Goal: Task Accomplishment & Management: Complete application form

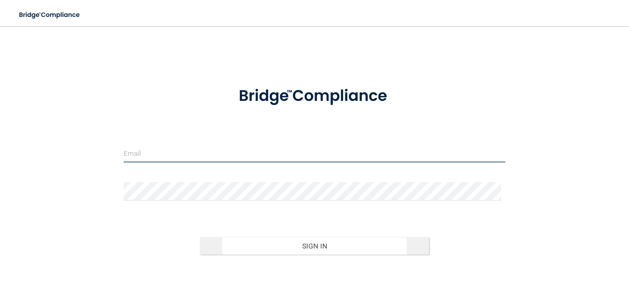
type input "elizabethc@pcihipaa.com"
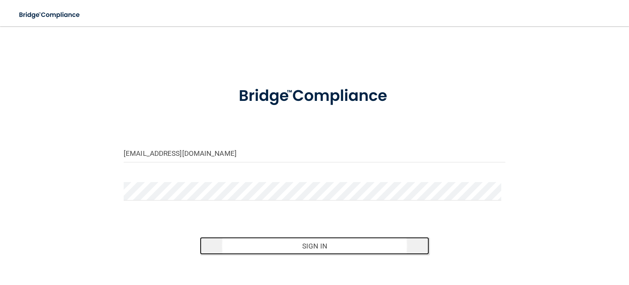
click at [302, 239] on button "Sign In" at bounding box center [314, 246] width 229 height 18
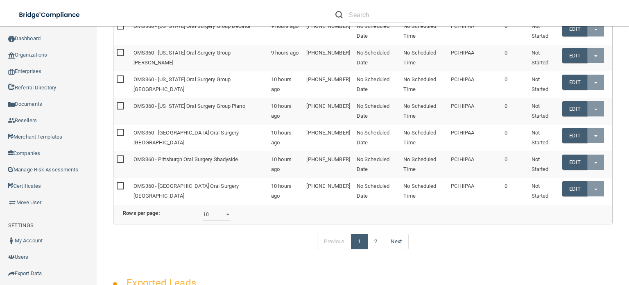
scroll to position [205, 0]
click at [229, 220] on select "10 20 30 40 all" at bounding box center [217, 214] width 28 height 12
select select "12"
click at [207, 213] on select "10 20 30 40 all" at bounding box center [217, 214] width 28 height 12
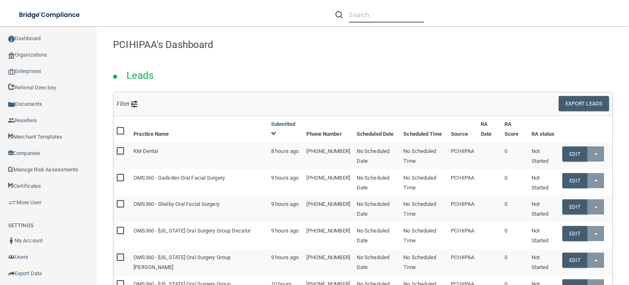
click at [364, 20] on input "text" at bounding box center [386, 14] width 75 height 15
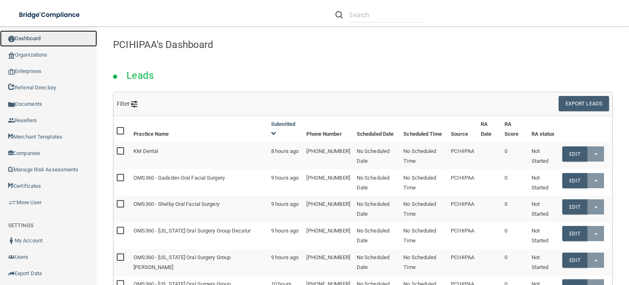
click at [39, 38] on link "Dashboard" at bounding box center [48, 38] width 97 height 16
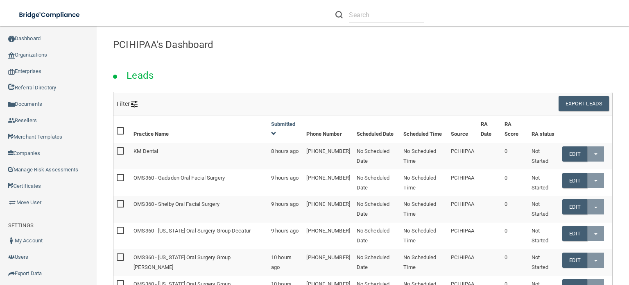
click at [339, 14] on img at bounding box center [338, 14] width 7 height 7
click at [35, 42] on link "Dashboard" at bounding box center [48, 38] width 97 height 16
click at [35, 59] on link "Organizations" at bounding box center [48, 55] width 97 height 16
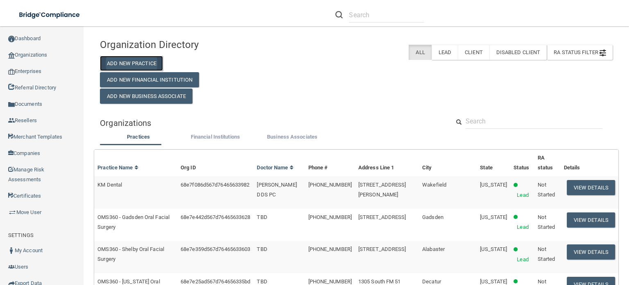
click at [151, 61] on button "Add New Practice" at bounding box center [131, 63] width 63 height 15
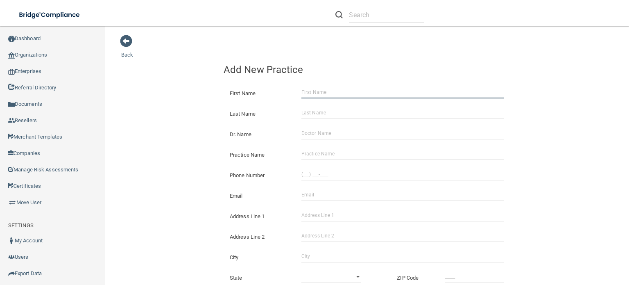
click at [311, 90] on input "First Name" at bounding box center [402, 92] width 203 height 12
click at [315, 90] on input "a" at bounding box center [402, 92] width 203 height 12
type input "a"
type input "[PERSON_NAME]"
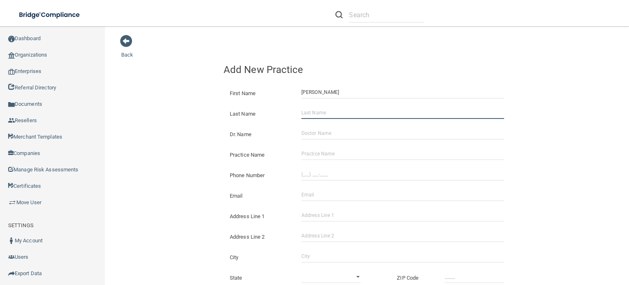
drag, startPoint x: 313, startPoint y: 109, endPoint x: 303, endPoint y: 103, distance: 12.2
click at [311, 108] on input "Last Name" at bounding box center [402, 112] width 203 height 12
type input "[PERSON_NAME]"
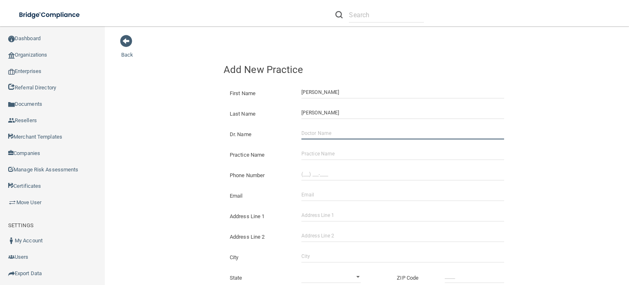
drag, startPoint x: 325, startPoint y: 136, endPoint x: 332, endPoint y: 140, distance: 8.6
click at [325, 136] on input "Dr. Name" at bounding box center [402, 133] width 203 height 12
type input "TBD"
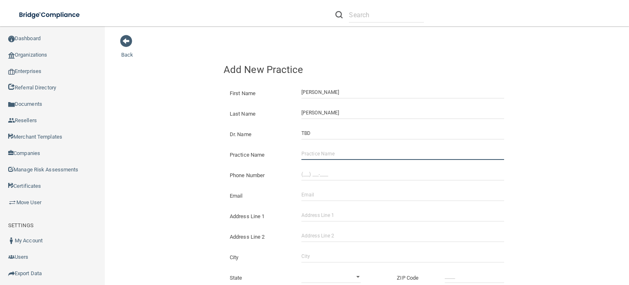
click at [322, 154] on input "Practice Name" at bounding box center [402, 153] width 203 height 12
type input "OMS360 - Cavrollton Oral Facial Surgery"
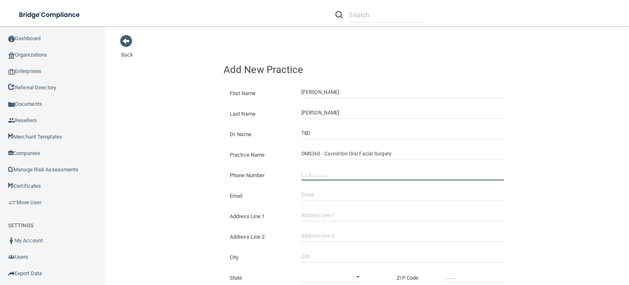
type input "(___) ___-____"
click at [301, 173] on input "(___) ___-____" at bounding box center [402, 174] width 203 height 12
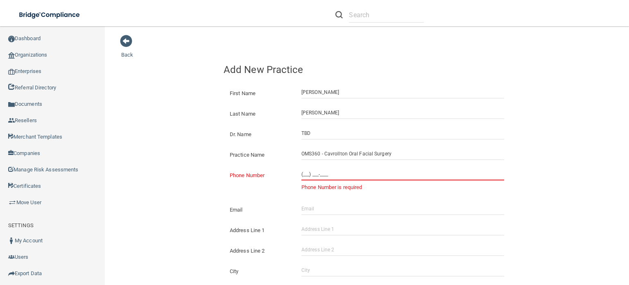
paste input "770) 832-8819"
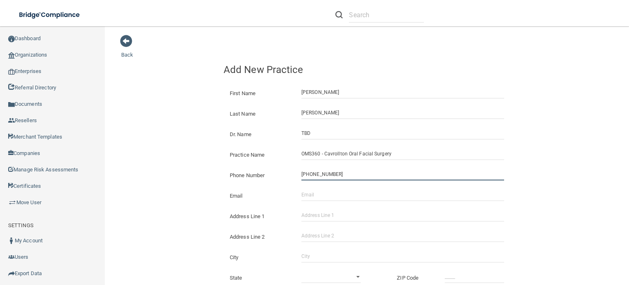
type input "[PHONE_NUMBER]"
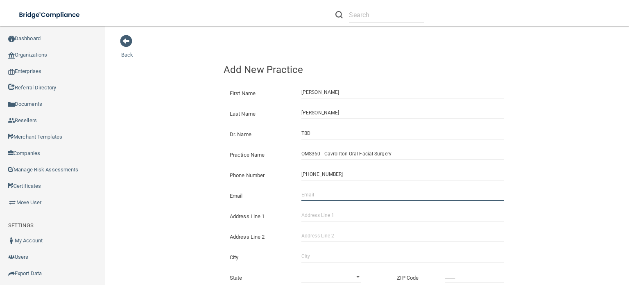
click at [306, 194] on input "Email" at bounding box center [402, 194] width 203 height 12
click at [322, 193] on input "[EMAIL_ADDRESS][DOMAIN_NAME]" at bounding box center [402, 194] width 203 height 12
click at [324, 194] on input "[EMAIL_ADDRESS][DOMAIN_NAME]" at bounding box center [402, 194] width 203 height 12
type input "adaugherty12@oms360.com"
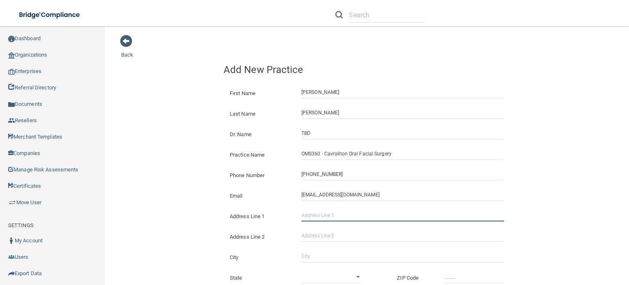
click at [317, 211] on input "Address Line 1" at bounding box center [402, 215] width 203 height 12
click at [301, 216] on input "Address Line 1" at bounding box center [402, 215] width 203 height 12
paste input "100 Professional Place"
type input "100 Professional Place"
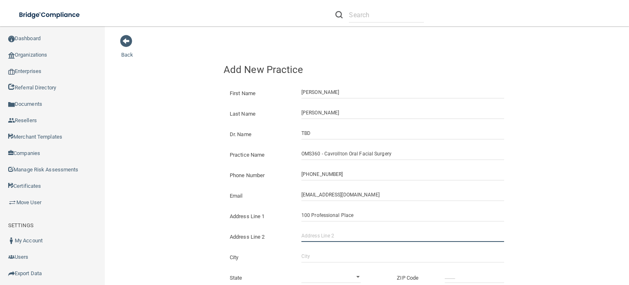
click at [304, 235] on input "Address Line 2" at bounding box center [402, 235] width 203 height 12
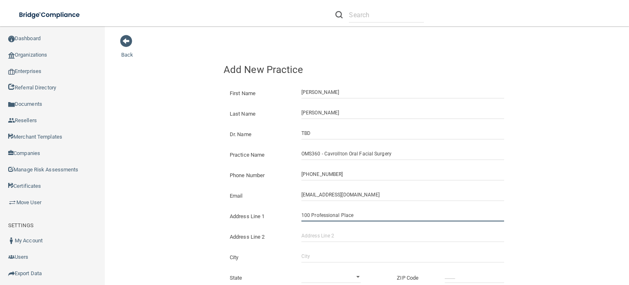
click at [351, 221] on input "100 Professional Place" at bounding box center [402, 215] width 203 height 12
click at [351, 219] on input "100 Professional Place" at bounding box center [402, 215] width 203 height 12
click at [348, 217] on input "100 Professional Place" at bounding box center [402, 215] width 203 height 12
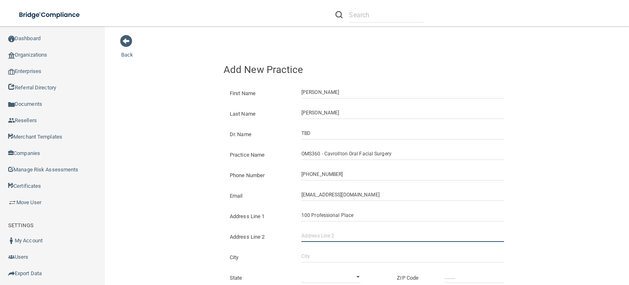
click at [338, 233] on input "Address Line 2" at bounding box center [402, 235] width 203 height 12
type input "Suite 105"
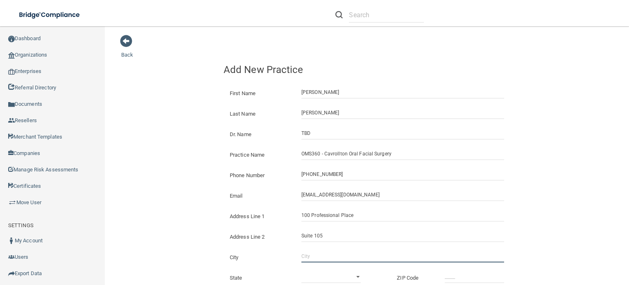
click at [305, 258] on input "City" at bounding box center [402, 256] width 203 height 12
click at [311, 252] on input "City" at bounding box center [402, 256] width 203 height 12
type input "Carrolton"
select select "10"
type input "_____"
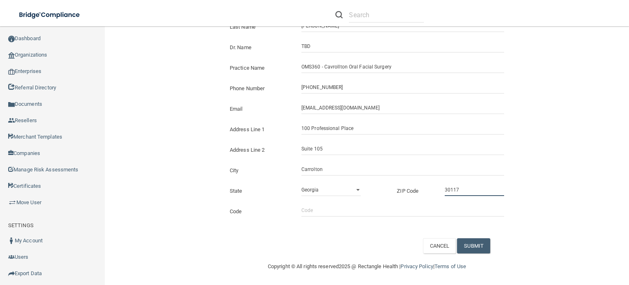
scroll to position [88, 0]
type input "30117"
click at [301, 206] on input "Code" at bounding box center [402, 209] width 203 height 12
type input "aaoms"
click at [475, 245] on button "SUBMIT" at bounding box center [473, 244] width 33 height 15
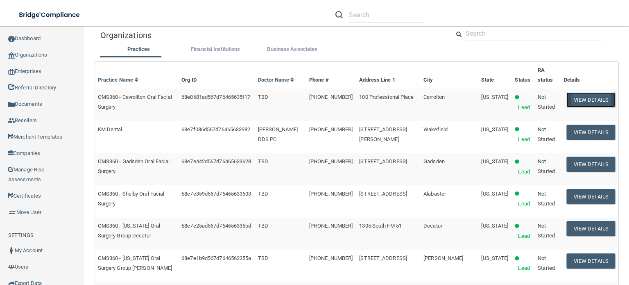
click at [575, 92] on button "View Details" at bounding box center [591, 99] width 48 height 15
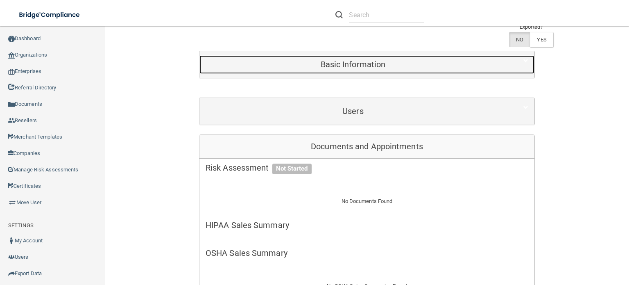
click at [367, 56] on div "Basic Information" at bounding box center [352, 64] width 307 height 18
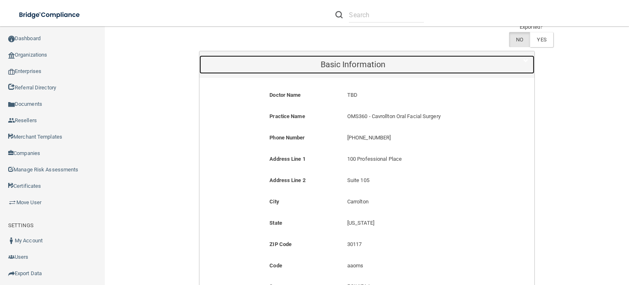
scroll to position [251, 0]
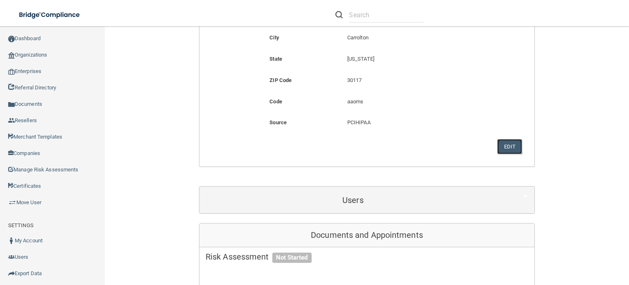
click at [503, 143] on button "Edit" at bounding box center [509, 146] width 25 height 15
select select "10"
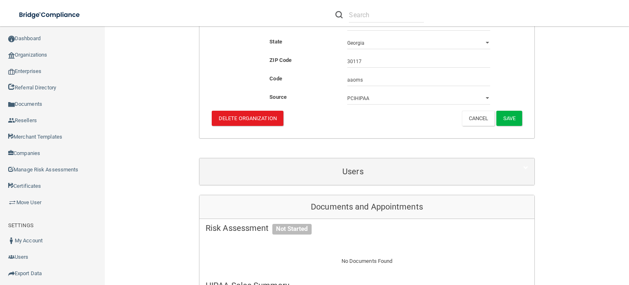
scroll to position [88, 0]
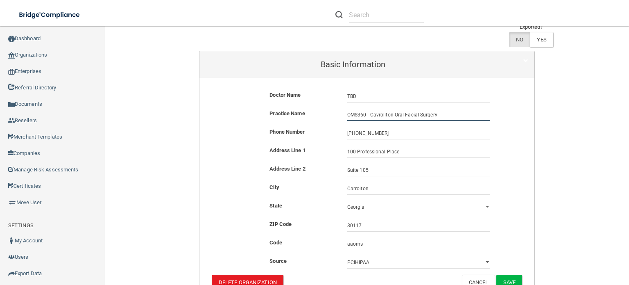
click at [374, 114] on input "OMS360 - Cavrollton Oral Facial Surgery" at bounding box center [418, 114] width 143 height 12
click at [380, 113] on input "OMS360 - Carrollton Oral Facial Surgery" at bounding box center [418, 114] width 143 height 12
click at [434, 114] on input "OMS360 - Carrollton Oral Facial Surgery" at bounding box center [418, 114] width 143 height 12
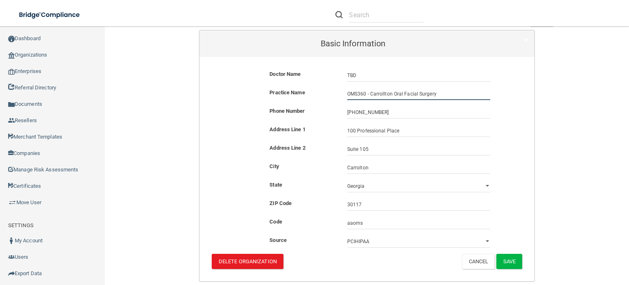
scroll to position [129, 0]
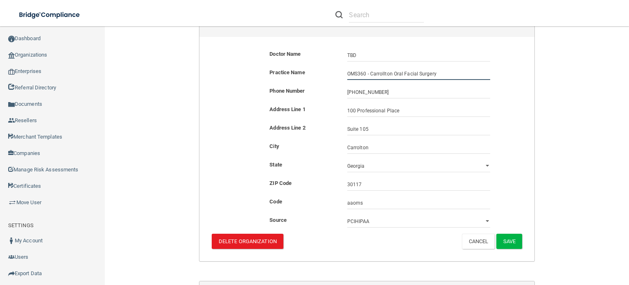
type input "OMS360 - Carrollton Oral Facial Surgery"
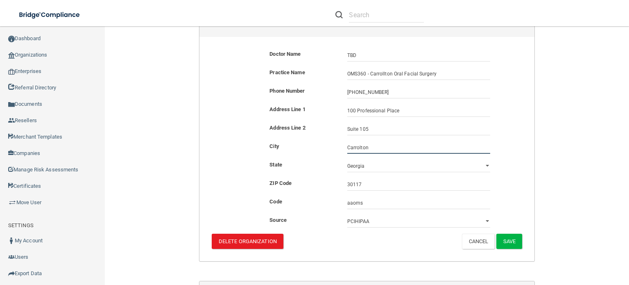
click at [356, 147] on input "Carrolton" at bounding box center [418, 147] width 143 height 12
type input "Carrollton"
click at [502, 233] on button "Save" at bounding box center [509, 240] width 26 height 15
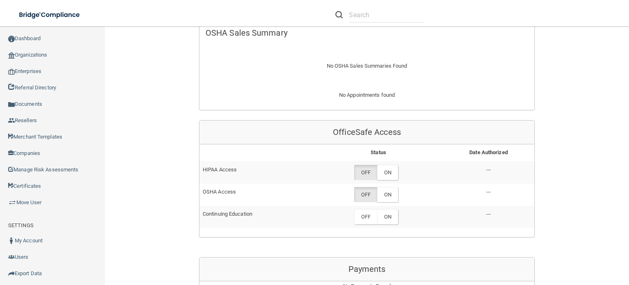
scroll to position [579, 0]
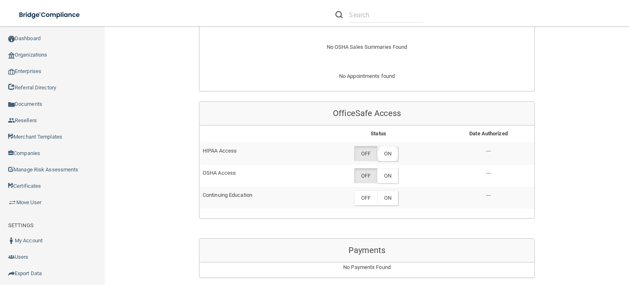
click at [390, 147] on label "ON" at bounding box center [387, 153] width 21 height 15
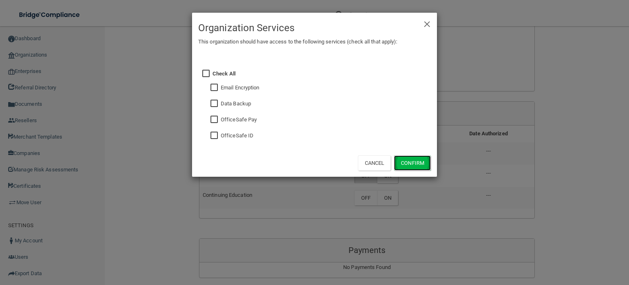
click at [404, 160] on button "Confirm" at bounding box center [412, 162] width 37 height 15
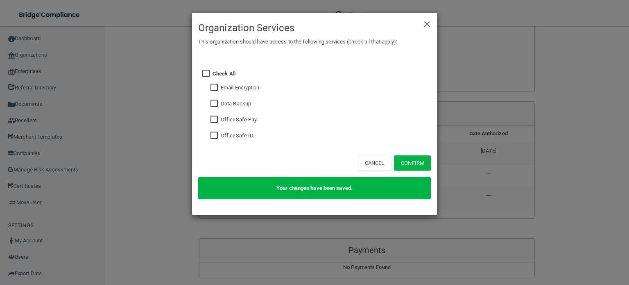
click at [477, 203] on div "× Close Organization Services This organization should have access to the follo…" at bounding box center [314, 142] width 629 height 285
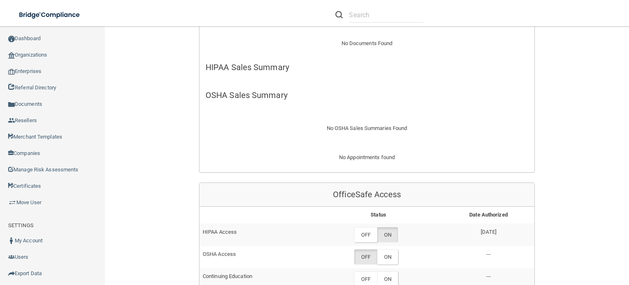
scroll to position [287, 0]
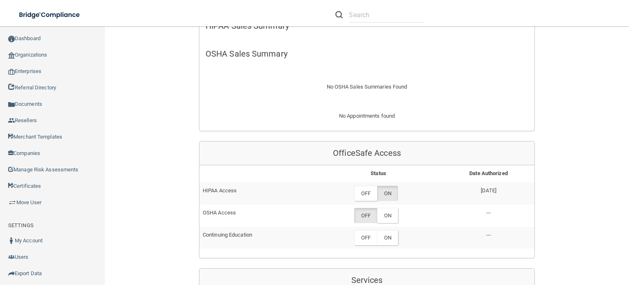
drag, startPoint x: 387, startPoint y: 208, endPoint x: 400, endPoint y: 211, distance: 13.2
click at [387, 208] on label "ON" at bounding box center [387, 215] width 21 height 15
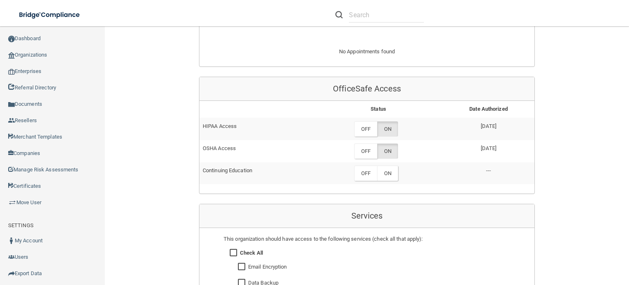
scroll to position [450, 0]
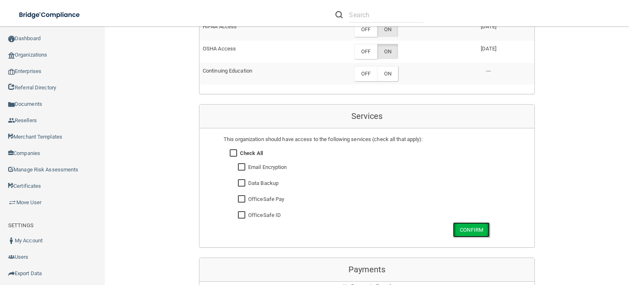
click at [465, 225] on button "Confirm" at bounding box center [471, 229] width 37 height 15
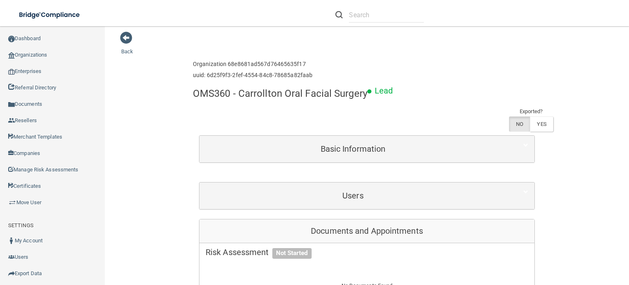
scroll to position [0, 0]
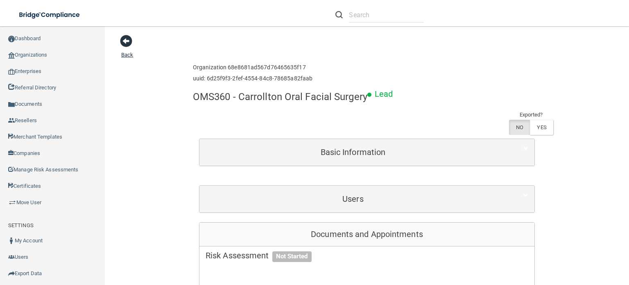
click at [126, 39] on span at bounding box center [126, 41] width 12 height 12
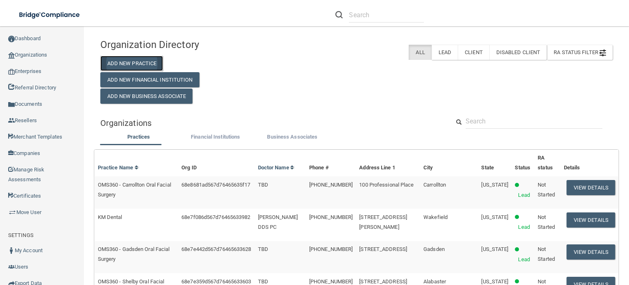
click at [146, 62] on button "Add New Practice" at bounding box center [131, 63] width 63 height 15
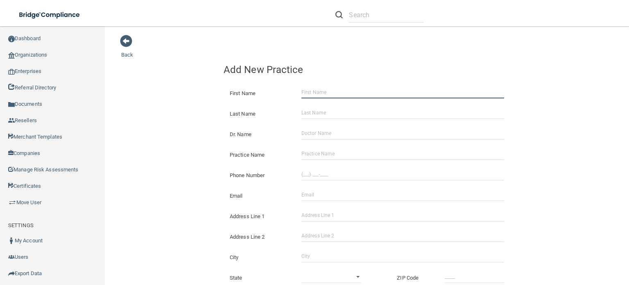
click at [322, 91] on input "First Name" at bounding box center [402, 92] width 203 height 12
type input "[PERSON_NAME]"
click at [314, 106] on div "Last Name" at bounding box center [366, 110] width 299 height 20
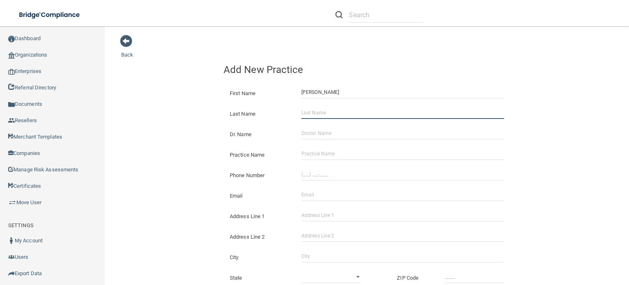
click at [316, 113] on input "Last Name" at bounding box center [402, 112] width 203 height 12
type input "[PERSON_NAME]"
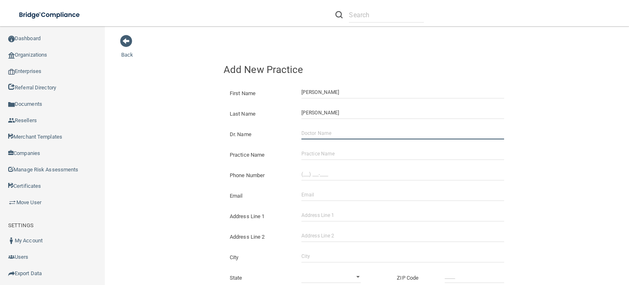
click at [312, 131] on input "Dr. Name" at bounding box center [402, 133] width 203 height 12
type input "TBD"
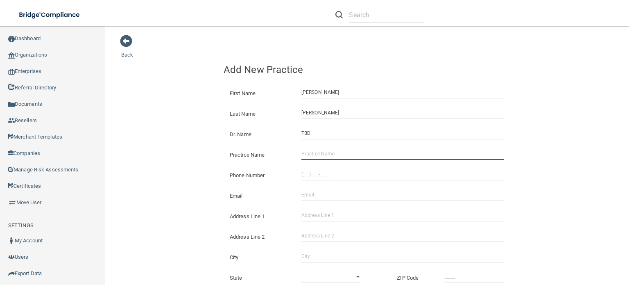
click at [303, 152] on input "Practice Name" at bounding box center [402, 153] width 203 height 12
type input "OMS360 - Anniston Oral Facial Surgery"
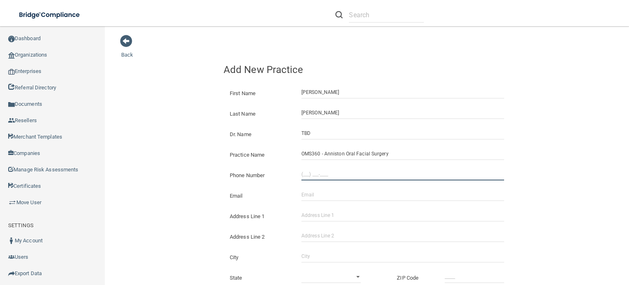
type input "(___) ___-____"
click at [301, 174] on input "(___) ___-____" at bounding box center [402, 174] width 203 height 12
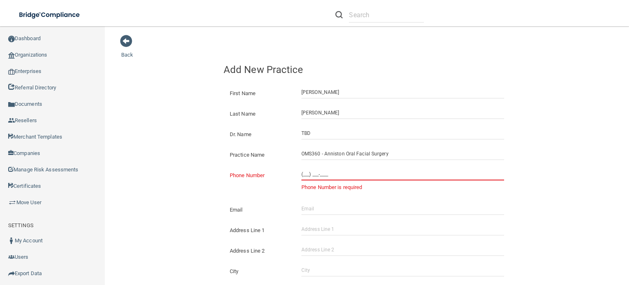
paste input "256) 236-6090"
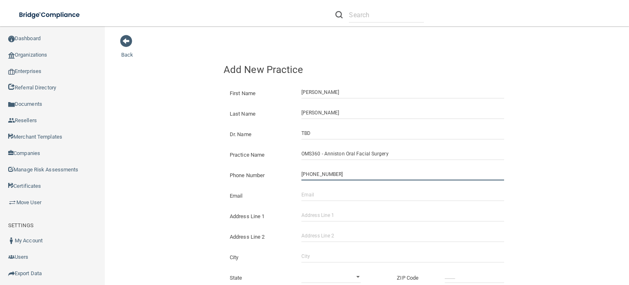
scroll to position [41, 0]
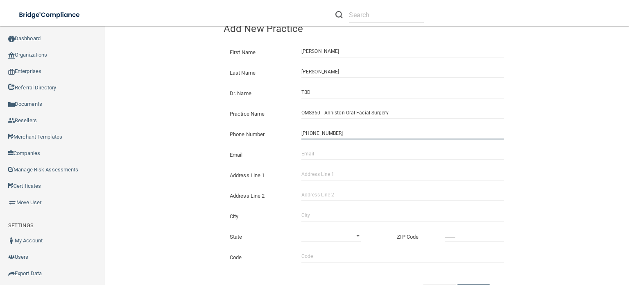
type input "[PHONE_NUMBER]"
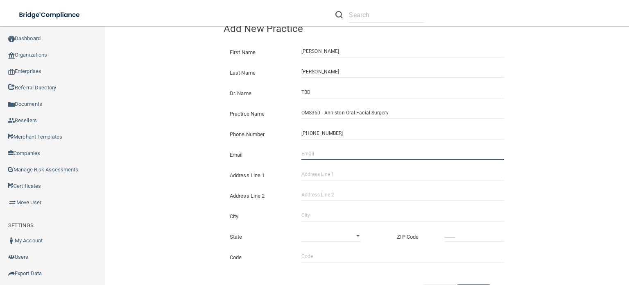
click at [315, 152] on input "Email" at bounding box center [402, 153] width 203 height 12
click at [315, 152] on input "a" at bounding box center [402, 153] width 203 height 12
click at [323, 154] on input "[EMAIL_ADDRESS][DOMAIN_NAME]" at bounding box center [402, 153] width 203 height 12
type input "adaugherty13@oms360.com"
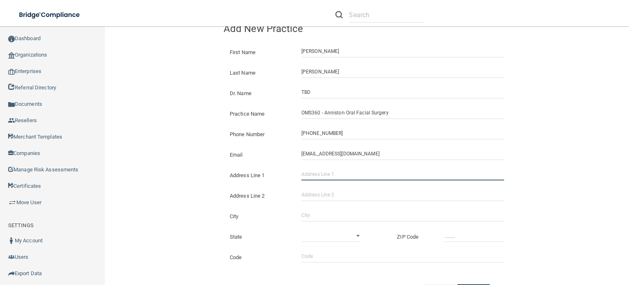
click at [321, 170] on input "Address Line 1" at bounding box center [402, 174] width 203 height 12
paste input "901 Leighton Avenue Suite 401 Anniston, AL 36207 United States"
type input "901 Leighton Avenue Suite 401 Anniston, AL 36207 United States"
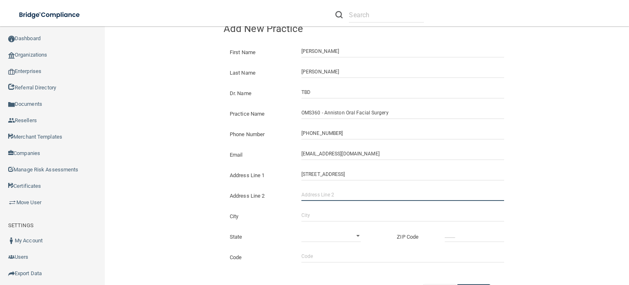
click at [306, 190] on input "Address Line 2" at bounding box center [402, 194] width 203 height 12
click at [527, 164] on div "Back Add New Practice First Name Amanda Last Name Daugherty Dr. Name TBD Practi…" at bounding box center [366, 145] width 491 height 305
click at [315, 197] on input "Address Line 2" at bounding box center [402, 194] width 203 height 12
type input "Suite 401"
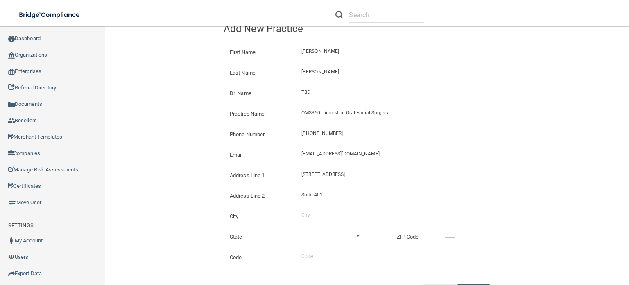
click at [310, 216] on input "City" at bounding box center [402, 215] width 203 height 12
type input "Anniston"
select select "0"
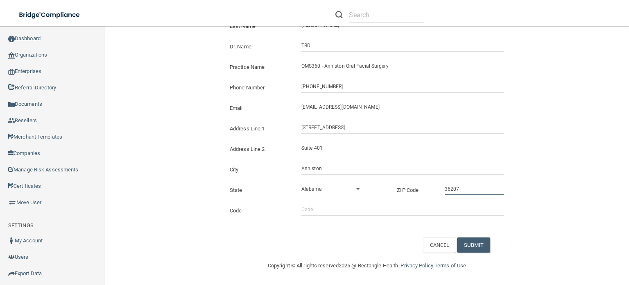
type input "36207"
click at [302, 212] on input "Code" at bounding box center [402, 209] width 203 height 12
type input "aaoms"
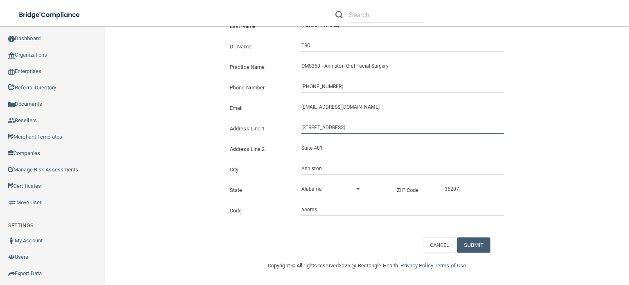
click at [446, 129] on input "901 Leighton Avenue Suite 401 Anniston, AL 36207 United States" at bounding box center [402, 127] width 203 height 12
type input "901 Leighton Avenue"
click at [472, 239] on button "SUBMIT" at bounding box center [473, 244] width 33 height 15
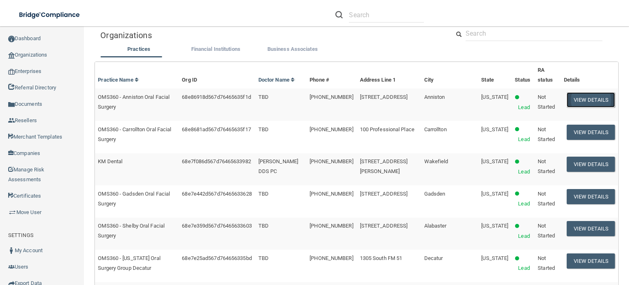
click at [585, 92] on button "View Details" at bounding box center [591, 99] width 48 height 15
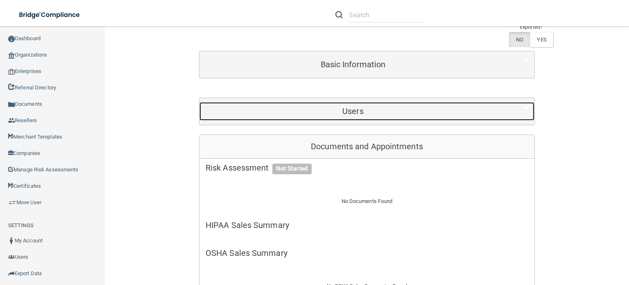
click at [373, 113] on h5 "Users" at bounding box center [353, 110] width 295 height 9
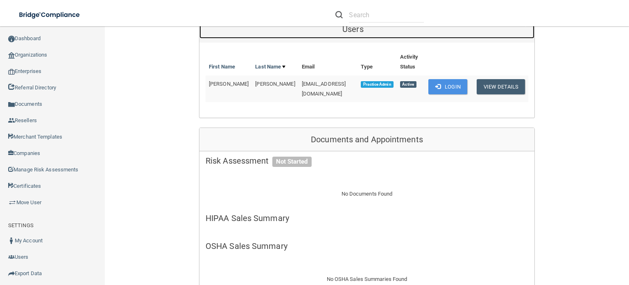
scroll to position [6, 0]
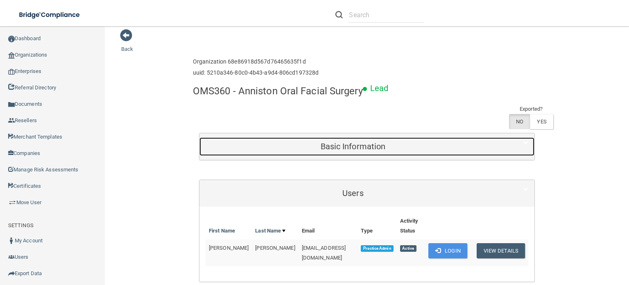
click at [366, 145] on h5 "Basic Information" at bounding box center [353, 146] width 295 height 9
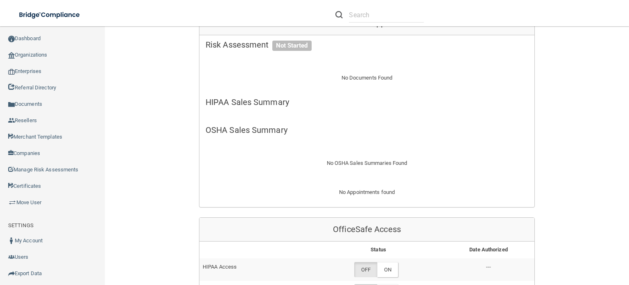
scroll to position [743, 0]
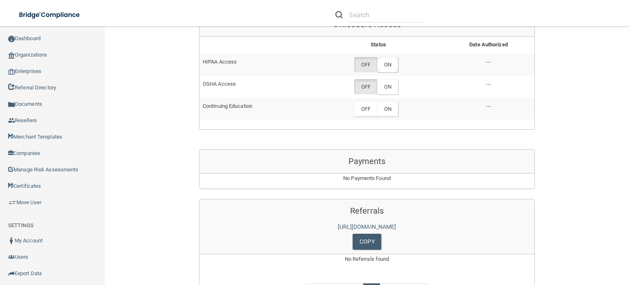
click at [383, 57] on label "ON" at bounding box center [387, 64] width 21 height 15
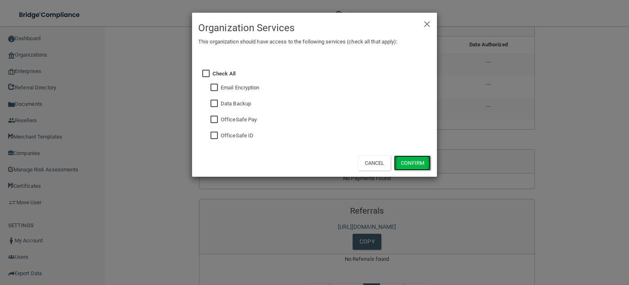
click at [406, 160] on button "Confirm" at bounding box center [412, 162] width 37 height 15
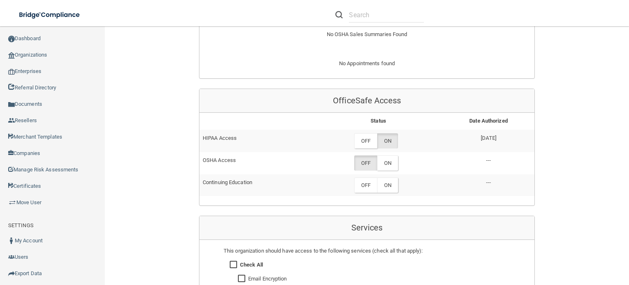
scroll to position [409, 0]
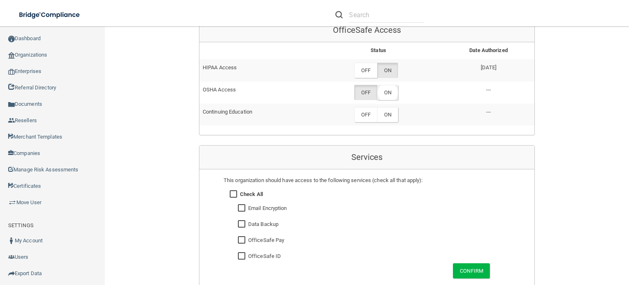
click at [390, 90] on label "ON" at bounding box center [387, 92] width 21 height 15
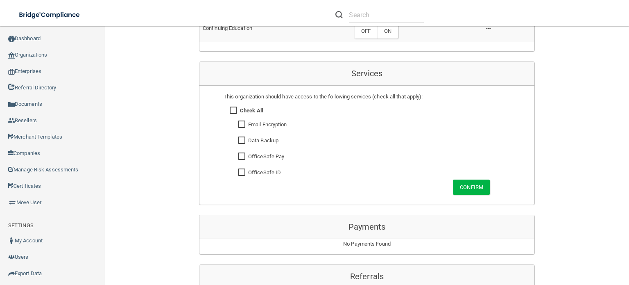
scroll to position [573, 0]
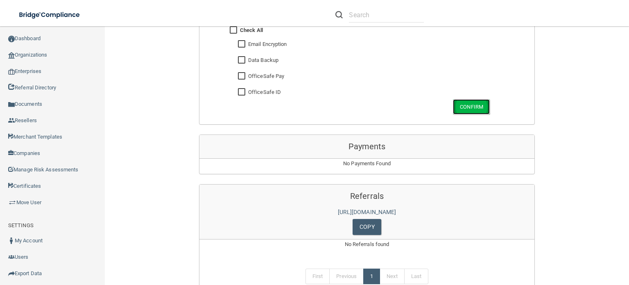
click at [466, 104] on button "Confirm" at bounding box center [471, 106] width 37 height 15
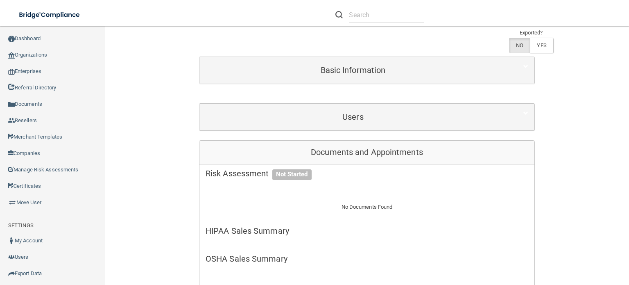
scroll to position [0, 0]
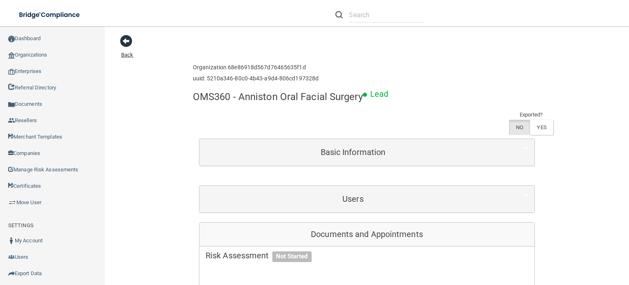
click at [126, 37] on span at bounding box center [126, 41] width 12 height 12
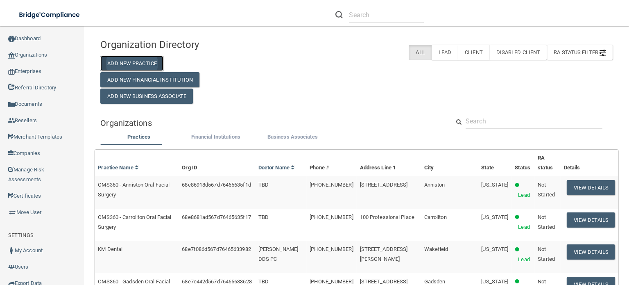
click at [158, 63] on button "Add New Practice" at bounding box center [131, 63] width 63 height 15
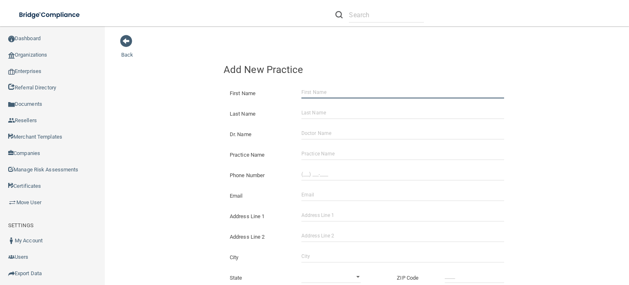
click at [302, 90] on input "First Name" at bounding box center [402, 92] width 203 height 12
type input "[PERSON_NAME]"
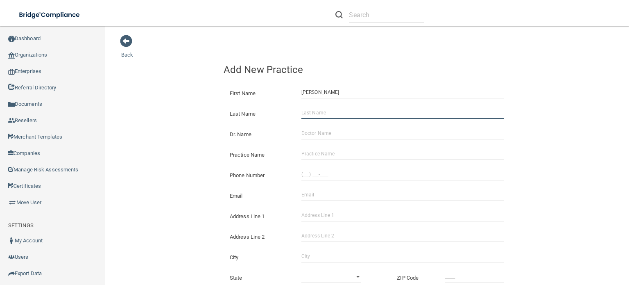
click at [328, 115] on input "Last Name" at bounding box center [402, 112] width 203 height 12
type input "[PERSON_NAME]"
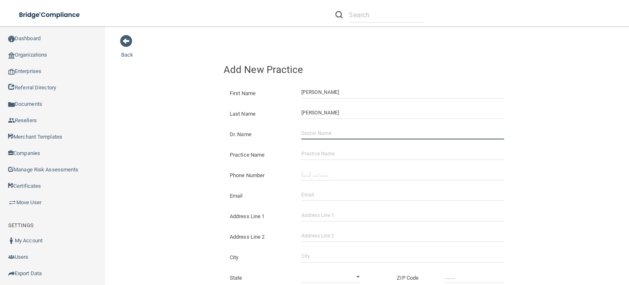
click at [322, 129] on input "Dr. Name" at bounding box center [402, 133] width 203 height 12
type input "TBD"
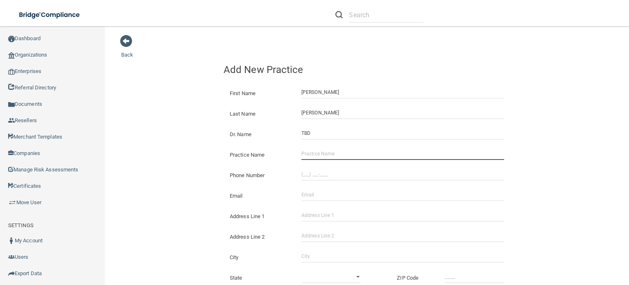
click at [314, 151] on input "Practice Name" at bounding box center [402, 153] width 203 height 12
paste input "Kentucky Oral Surgery & Dental Implant Center Louisville"
type input "OMS360 - Kentucky Oral Surgery & Dental Implant Center Louisville"
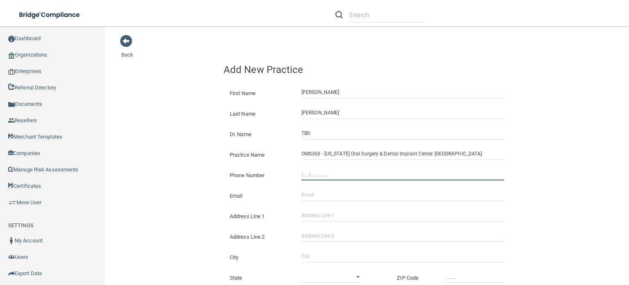
type input "(___) ___-____"
click at [308, 173] on input "(___) ___-____" at bounding box center [402, 174] width 203 height 12
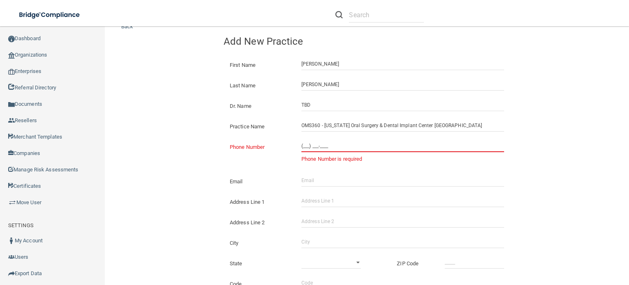
scroll to position [82, 0]
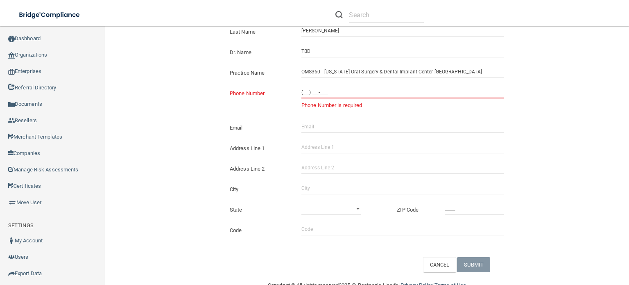
paste input "502) 361-0134"
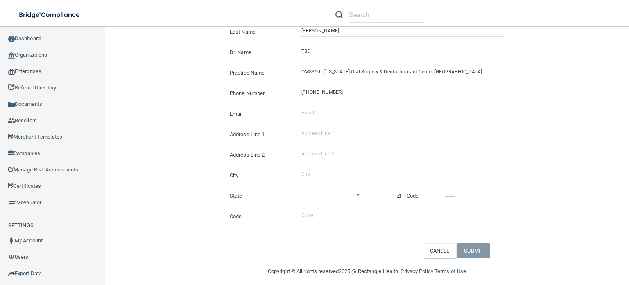
type input "(502) 361-0134"
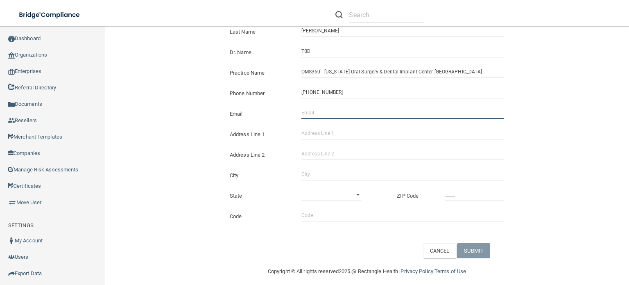
click at [309, 111] on input "Email" at bounding box center [402, 112] width 203 height 12
click at [323, 114] on input "[EMAIL_ADDRESS][DOMAIN_NAME]" at bounding box center [402, 112] width 203 height 12
type input "adaugherty14@oms360.com"
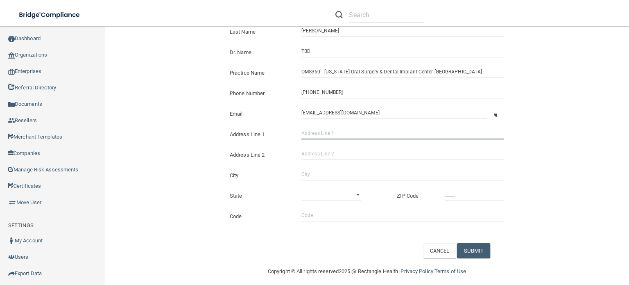
click at [319, 132] on input "Address Line 1" at bounding box center [402, 133] width 203 height 12
paste input "4515 Churchman Avenue"
type input "4515 Churchman Avenue"
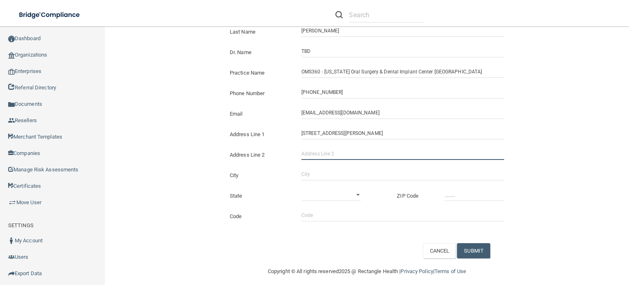
click at [314, 154] on input "Address Line 2" at bounding box center [402, 153] width 203 height 12
type input "Suite 2"
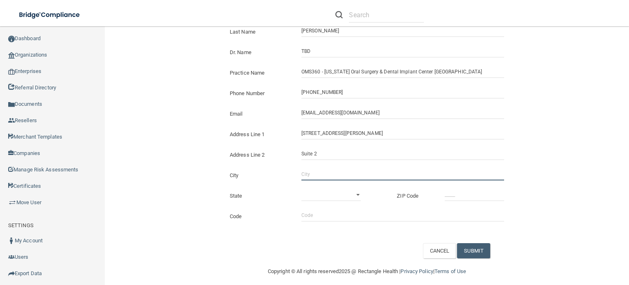
click at [309, 172] on input "City" at bounding box center [402, 174] width 203 height 12
type input "Louisville"
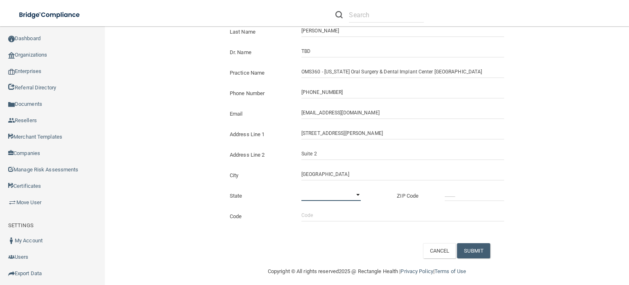
click at [312, 191] on select "[US_STATE] [US_STATE] [US_STATE] [US_STATE] [US_STATE] [US_STATE] [US_STATE] [U…" at bounding box center [330, 194] width 59 height 12
select select "17"
click at [301, 188] on select "[US_STATE] [US_STATE] [US_STATE] [US_STATE] [US_STATE] [US_STATE] [US_STATE] [U…" at bounding box center [330, 194] width 59 height 12
type input "_____"
drag, startPoint x: 453, startPoint y: 194, endPoint x: 438, endPoint y: 180, distance: 20.3
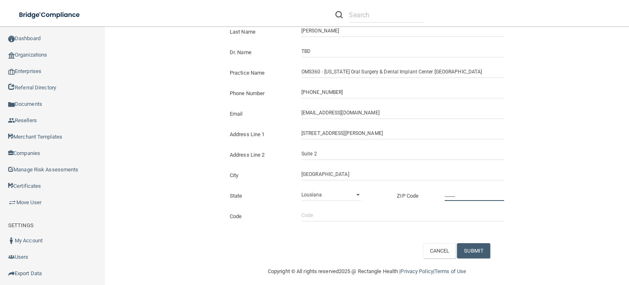
click at [452, 194] on input "_____" at bounding box center [474, 194] width 59 height 12
type input "_____"
type input "40215"
click at [319, 210] on input "Code" at bounding box center [402, 215] width 203 height 12
type input "aaoms"
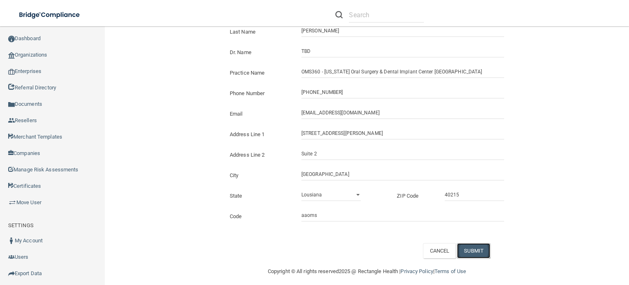
click at [468, 251] on button "SUBMIT" at bounding box center [473, 250] width 33 height 15
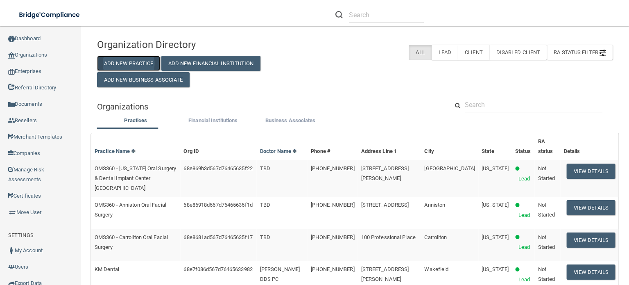
click at [131, 61] on button "Add New Practice" at bounding box center [128, 63] width 63 height 15
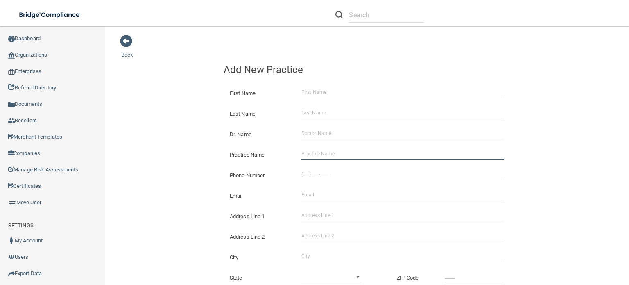
click at [301, 153] on input "Practice Name" at bounding box center [402, 153] width 203 height 12
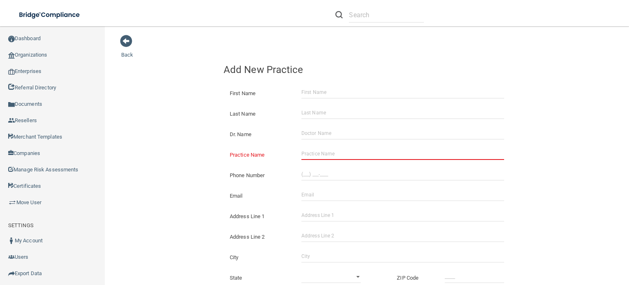
click at [314, 153] on input "Practice Name" at bounding box center [402, 153] width 203 height 12
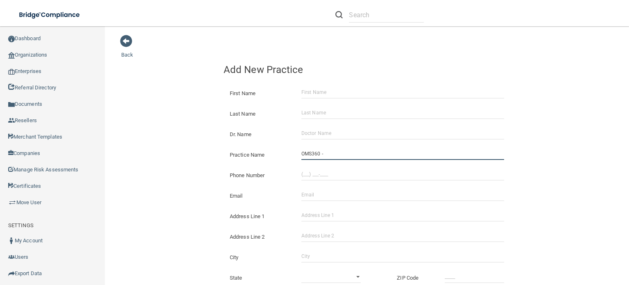
paste input "Kentucky Oral Surgery & Dental Implant Center Crestwood"
type input "OMS360 - Kentucky Oral Surgery & Dental Implant Center Crestwood"
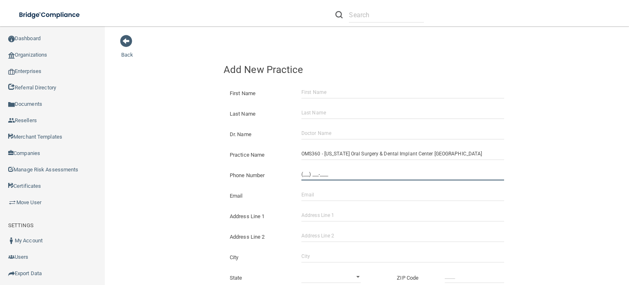
click at [301, 174] on input "(___) ___-____" at bounding box center [402, 174] width 203 height 12
paste input "502) 241-0714"
type input "(502) 241-0714"
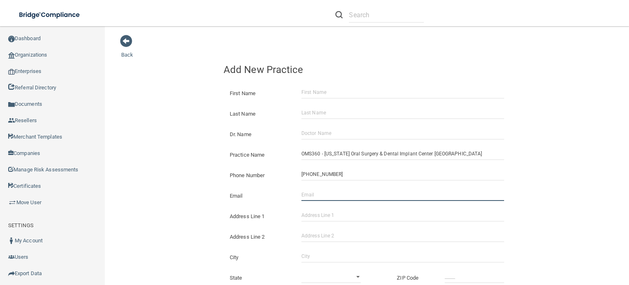
click at [301, 193] on input "Email" at bounding box center [402, 194] width 203 height 12
click at [324, 194] on input "[EMAIL_ADDRESS][DOMAIN_NAME]" at bounding box center [402, 194] width 203 height 12
type input "adaugherty15@oms360.com"
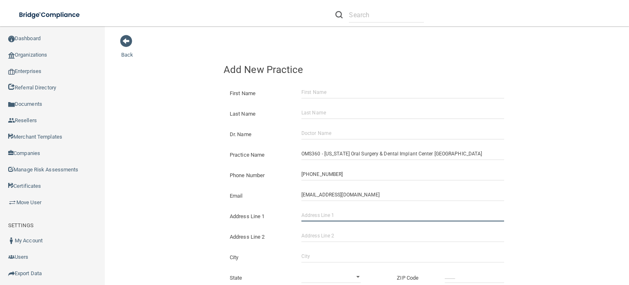
click at [314, 214] on input "Address Line 1" at bounding box center [402, 215] width 203 height 12
paste input "6225 West Highway 146 Crestwood, KY 40014 United States"
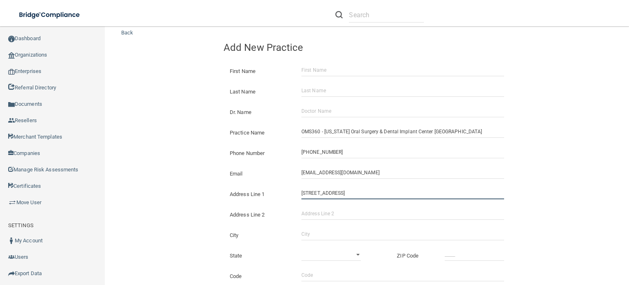
scroll to position [41, 0]
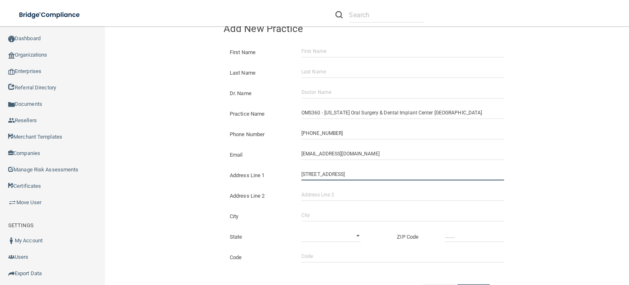
type input "6225 West Highway 146 Crestwood, KY 40014 United States"
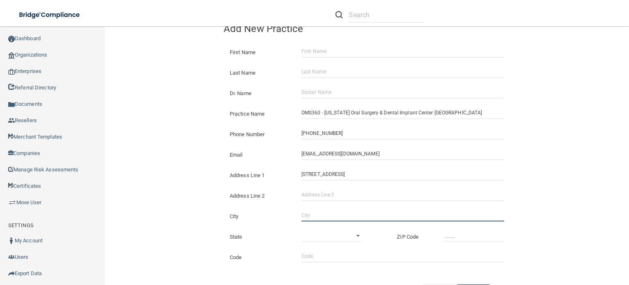
click at [306, 214] on input "City" at bounding box center [402, 215] width 203 height 12
click at [452, 220] on input "City" at bounding box center [402, 215] width 203 height 12
click at [436, 213] on input "City" at bounding box center [402, 215] width 203 height 12
click at [429, 210] on input "City" at bounding box center [402, 215] width 203 height 12
click at [419, 206] on div "City" at bounding box center [366, 213] width 299 height 20
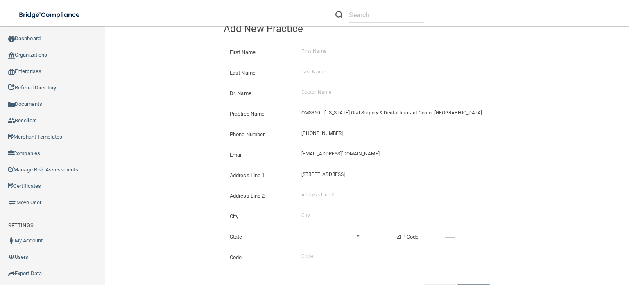
click at [301, 214] on input "City" at bounding box center [402, 215] width 203 height 12
type input "Crestwood"
select select "17"
type input "40014"
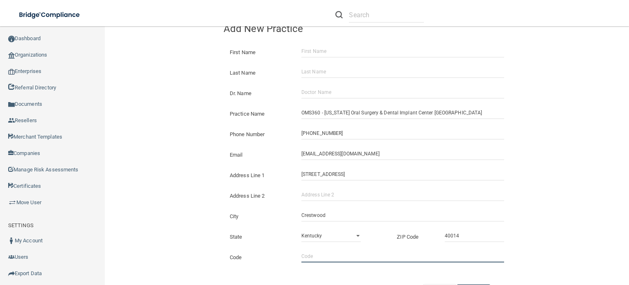
click at [306, 253] on input "Code" at bounding box center [402, 256] width 203 height 12
type input "aaoms"
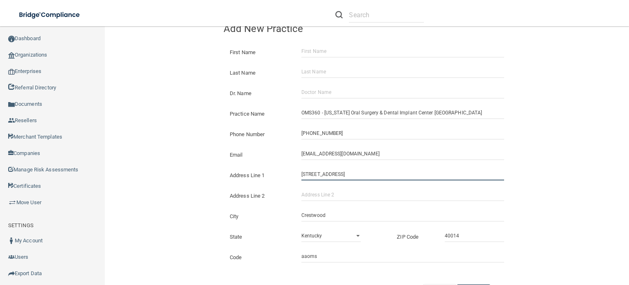
click at [441, 174] on input "6225 West Highway 146 Crestwood, KY 40014 United States" at bounding box center [402, 174] width 203 height 12
type input "[STREET_ADDRESS]"
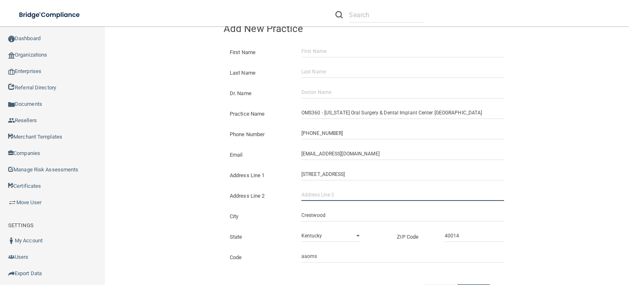
click at [351, 197] on input "Address Line 2" at bounding box center [402, 194] width 203 height 12
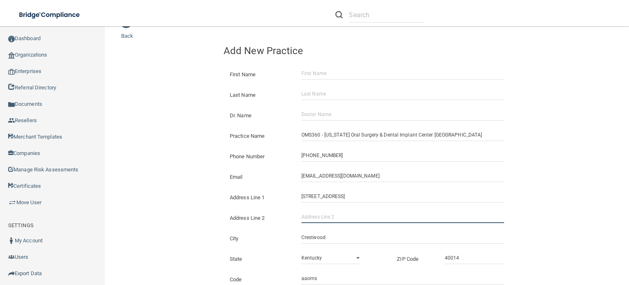
scroll to position [0, 0]
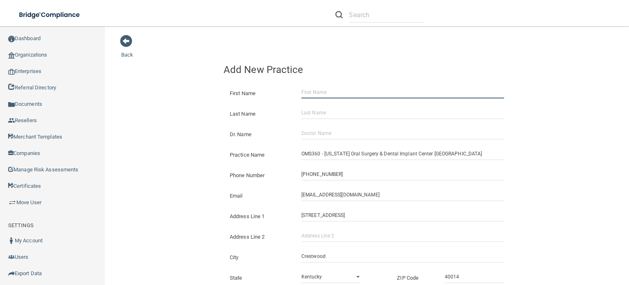
click at [306, 91] on input "First Name" at bounding box center [402, 92] width 203 height 12
type input "[PERSON_NAME]"
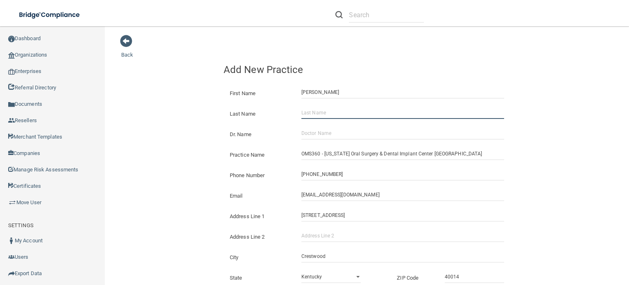
click at [308, 107] on input "Last Name" at bounding box center [402, 112] width 203 height 12
type input "[PERSON_NAME]"
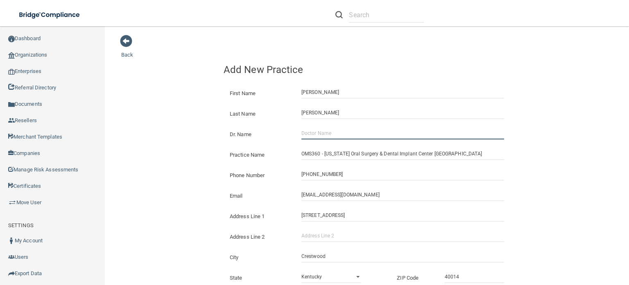
click at [314, 131] on input "Dr. Name" at bounding box center [402, 133] width 203 height 12
type input "TBD"
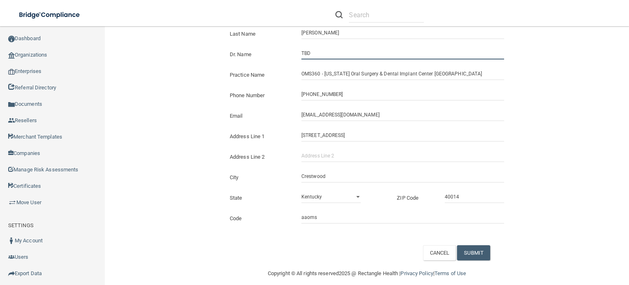
scroll to position [82, 0]
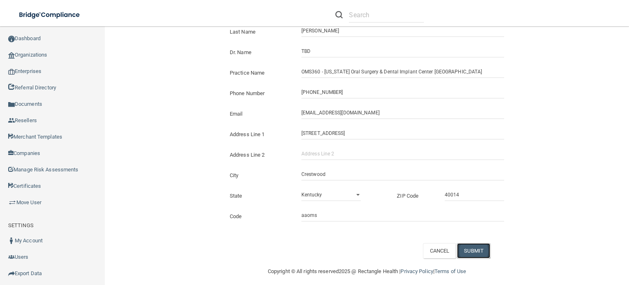
click at [474, 249] on button "SUBMIT" at bounding box center [473, 250] width 33 height 15
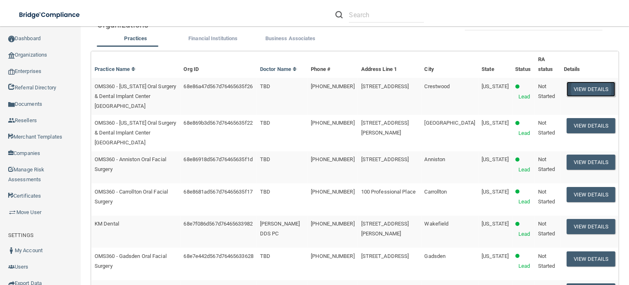
click at [588, 97] on button "View Details" at bounding box center [591, 88] width 48 height 15
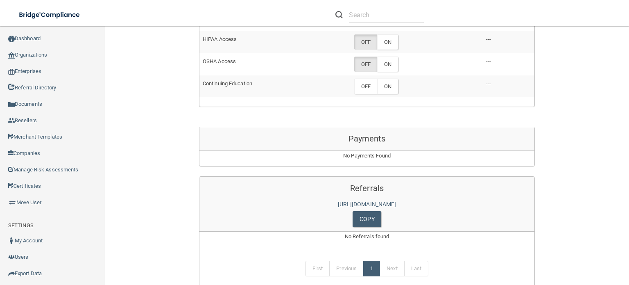
scroll to position [450, 0]
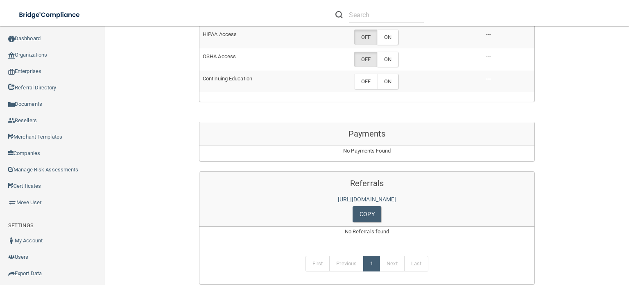
click at [385, 28] on li at bounding box center [379, 14] width 101 height 29
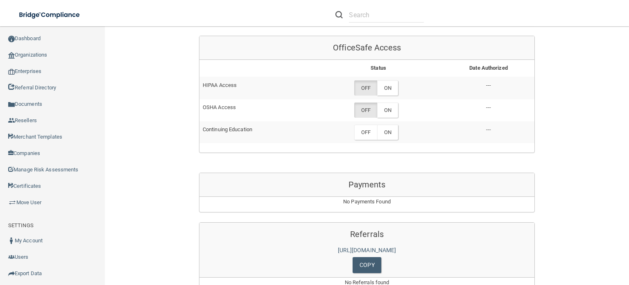
scroll to position [328, 0]
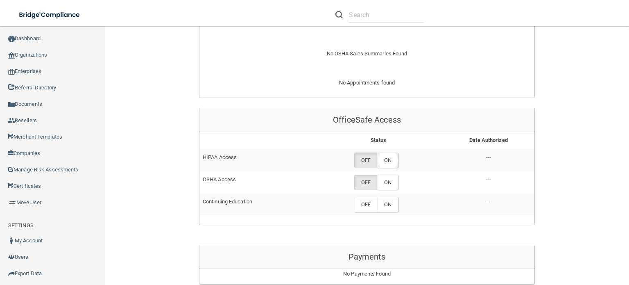
click at [390, 154] on label "ON" at bounding box center [387, 159] width 21 height 15
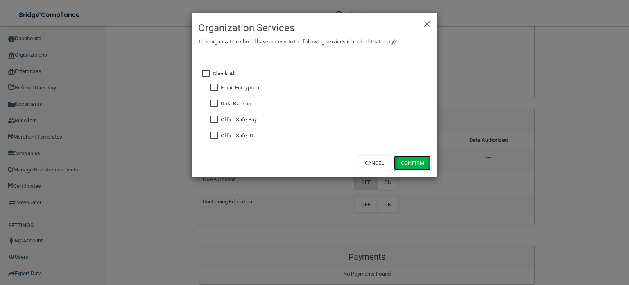
click at [407, 158] on button "Confirm" at bounding box center [412, 162] width 37 height 15
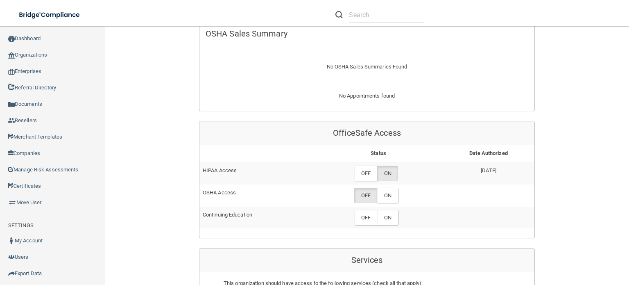
scroll to position [368, 0]
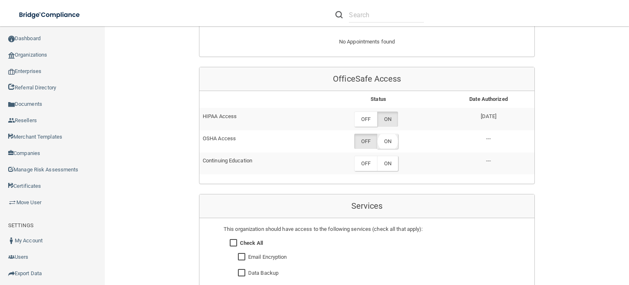
click at [391, 133] on label "ON" at bounding box center [387, 140] width 21 height 15
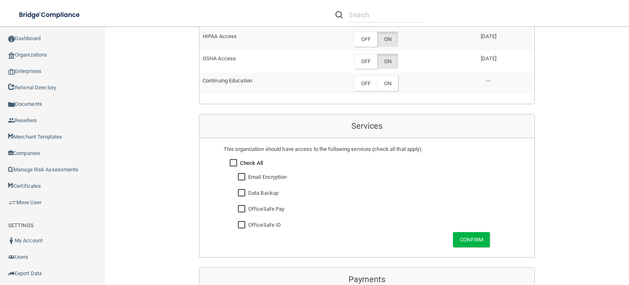
scroll to position [491, 0]
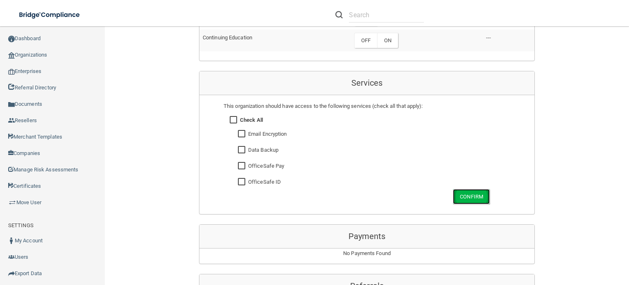
click at [471, 189] on button "Confirm" at bounding box center [471, 196] width 37 height 15
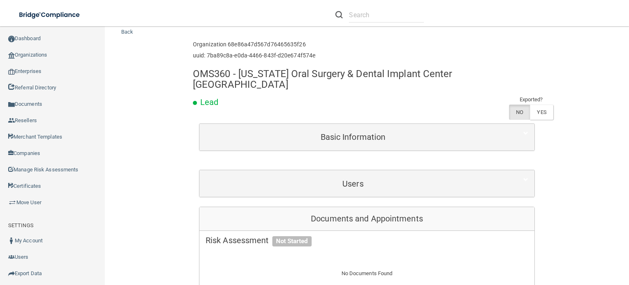
scroll to position [0, 0]
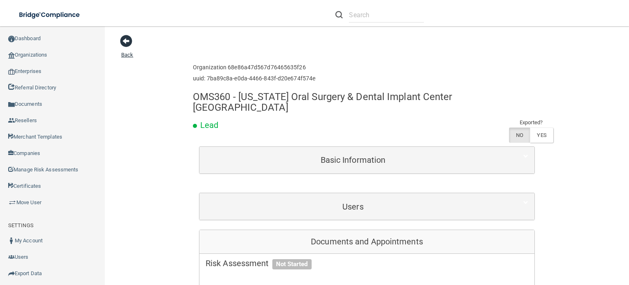
click at [124, 38] on span at bounding box center [126, 41] width 12 height 12
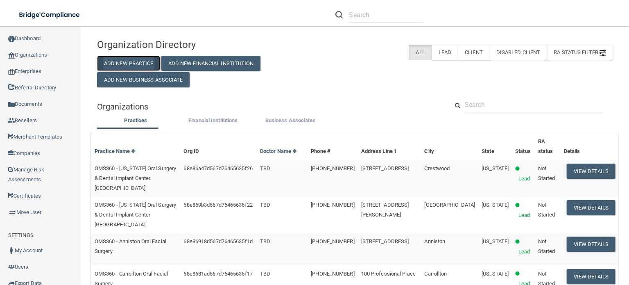
click at [149, 61] on button "Add New Practice" at bounding box center [128, 63] width 63 height 15
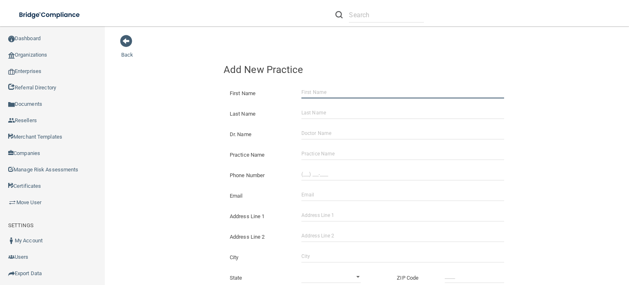
click at [309, 92] on input "First Name" at bounding box center [402, 92] width 203 height 12
type input "[PERSON_NAME]"
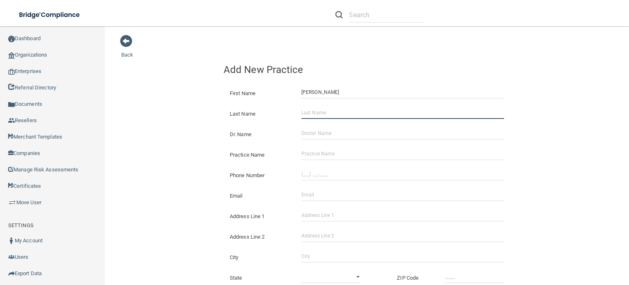
click at [313, 112] on input "Last Name" at bounding box center [402, 112] width 203 height 12
type input "[PERSON_NAME]"
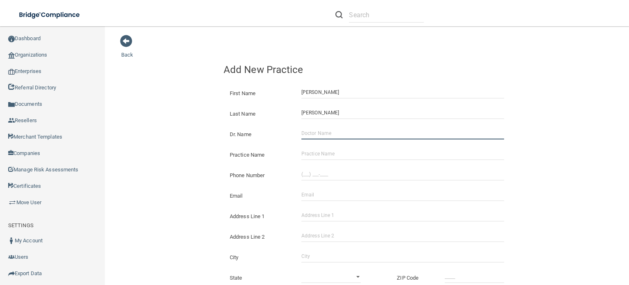
drag, startPoint x: 316, startPoint y: 133, endPoint x: 321, endPoint y: 137, distance: 6.7
click at [316, 133] on input "Dr. Name" at bounding box center [402, 133] width 203 height 12
type input "TBD"
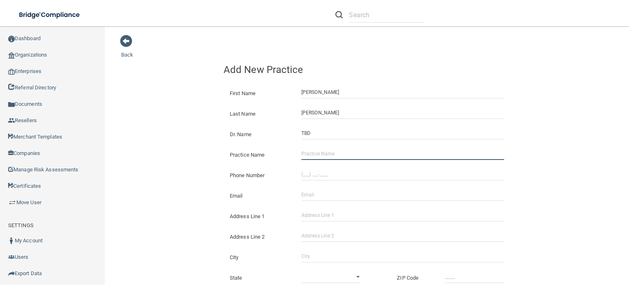
click at [329, 152] on input "Practice Name" at bounding box center [402, 153] width 203 height 12
paste input "KCOMS Richmond"
type input "OMS360 - KCOMS Richmond"
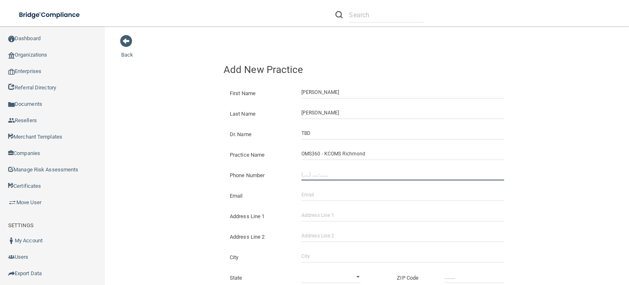
type input "(___) ___-____"
click at [307, 172] on input "(___) ___-____" at bounding box center [402, 174] width 203 height 12
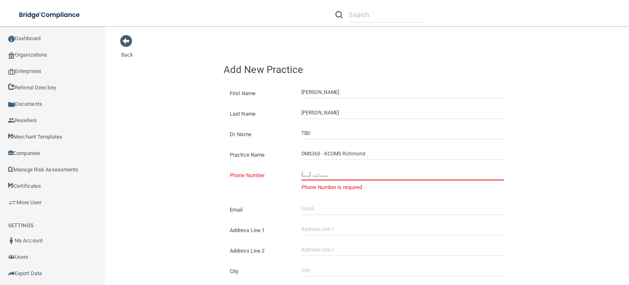
paste input "859) 623-7711"
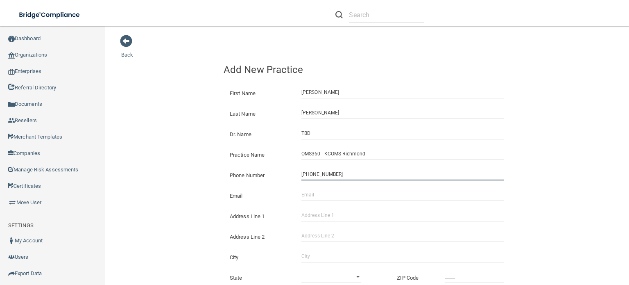
type input "(859) 623-7711"
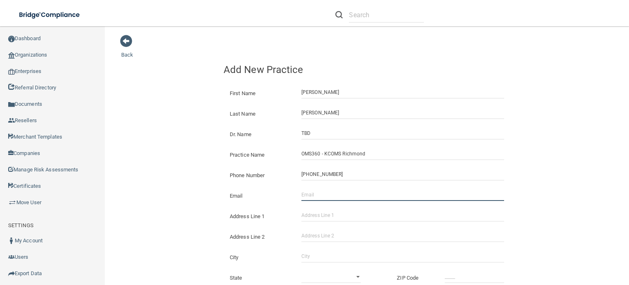
click at [303, 193] on input "Email" at bounding box center [402, 194] width 203 height 12
click at [322, 194] on input "[EMAIL_ADDRESS][DOMAIN_NAME]" at bounding box center [402, 194] width 203 height 12
type input "adaugherty16@oms360.com"
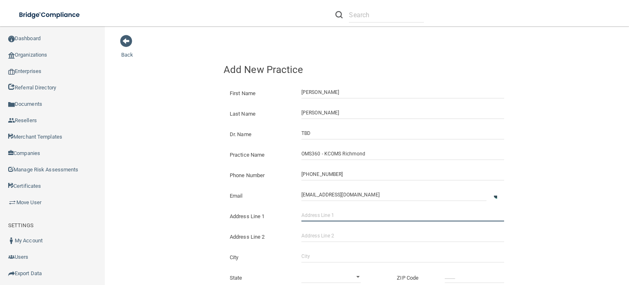
click at [313, 211] on input "Address Line 1" at bounding box center [402, 215] width 203 height 12
click at [567, 228] on div "Back Add New Practice First Name Amanda Last Name Daugherty Dr. Name TBD Practi…" at bounding box center [366, 186] width 491 height 305
click at [309, 215] on input "Address Line 1" at bounding box center [402, 215] width 203 height 12
paste input "4097 Atwood Drive"
type input "4097 Atwood Drive"
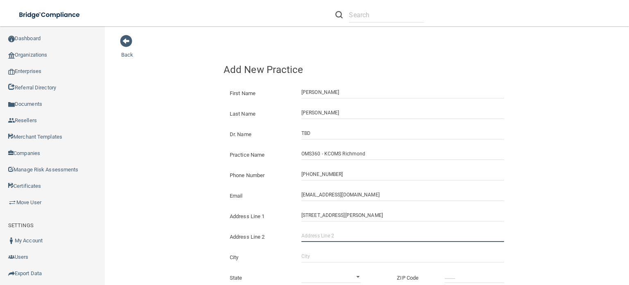
click at [308, 235] on input "Address Line 2" at bounding box center [402, 235] width 203 height 12
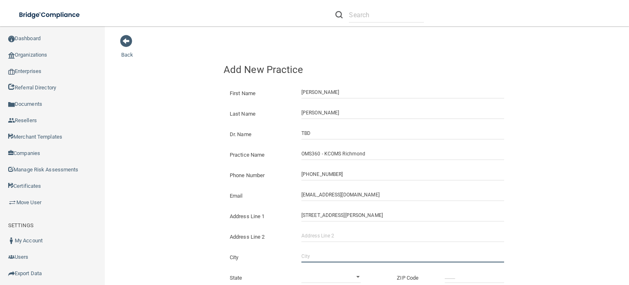
click at [312, 258] on input "City" at bounding box center [402, 256] width 203 height 12
type input "Richmond"
select select "17"
type input "_____"
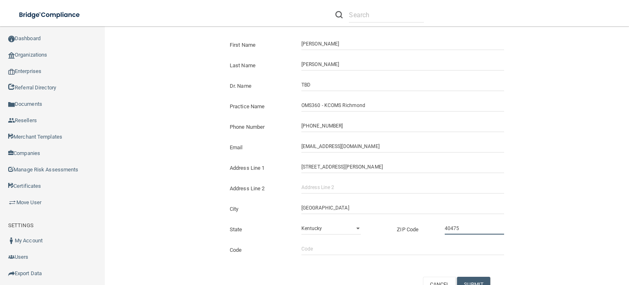
scroll to position [88, 0]
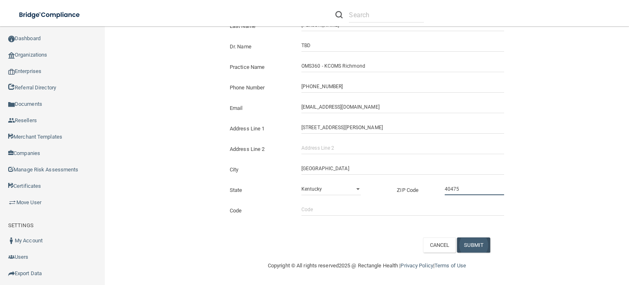
type input "40475"
click at [473, 244] on button "SUBMIT" at bounding box center [473, 244] width 33 height 15
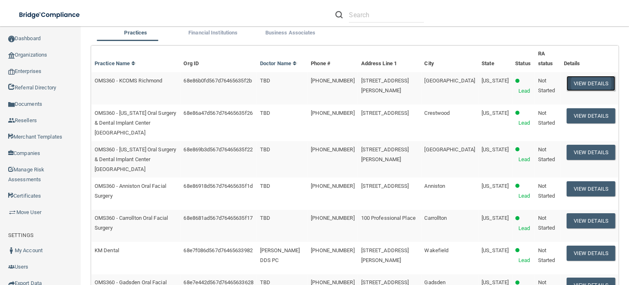
click at [583, 91] on button "View Details" at bounding box center [591, 83] width 48 height 15
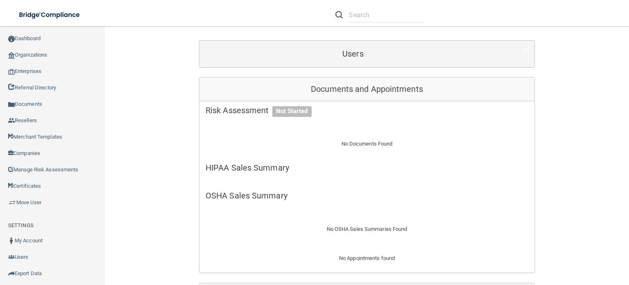
scroll to position [123, 0]
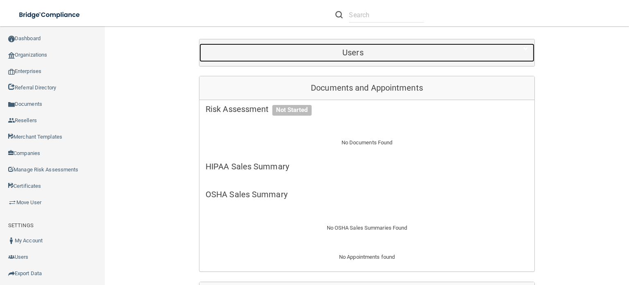
click at [342, 51] on h5 "Users" at bounding box center [353, 52] width 295 height 9
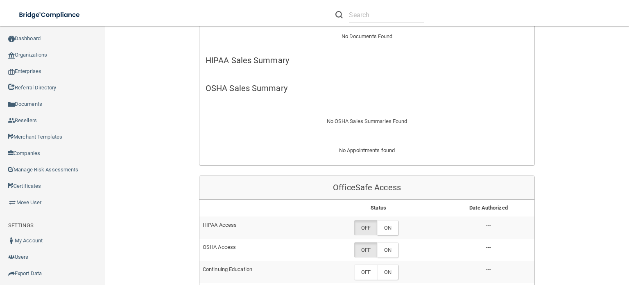
scroll to position [409, 0]
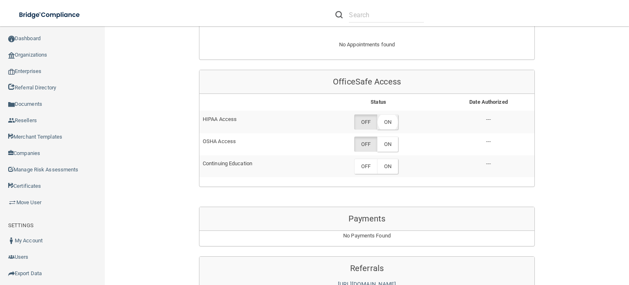
click at [384, 118] on label "ON" at bounding box center [387, 121] width 21 height 15
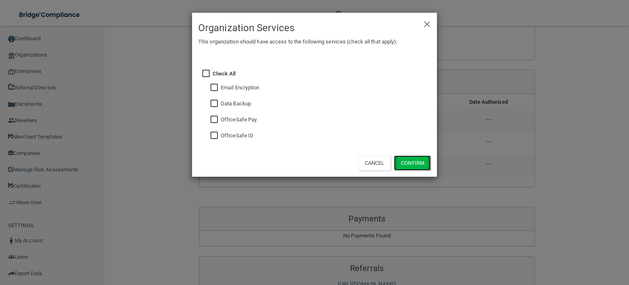
click at [404, 160] on button "Confirm" at bounding box center [412, 162] width 37 height 15
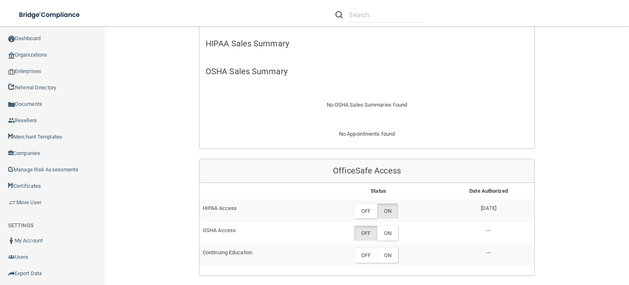
scroll to position [368, 0]
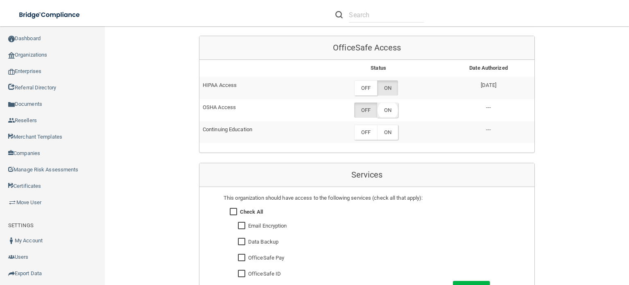
click at [383, 106] on label "ON" at bounding box center [387, 109] width 21 height 15
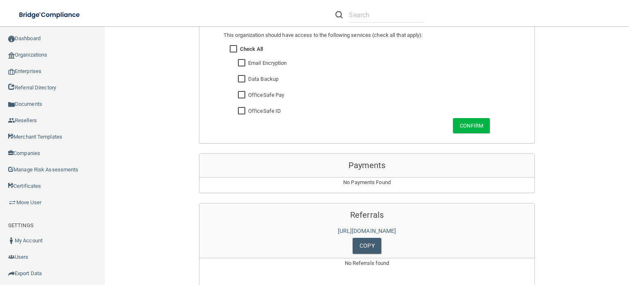
scroll to position [532, 0]
click at [480, 117] on button "Confirm" at bounding box center [471, 124] width 37 height 15
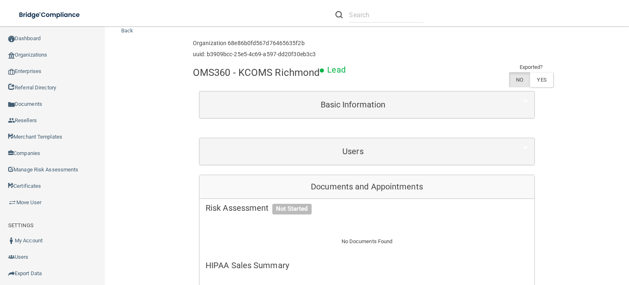
scroll to position [0, 0]
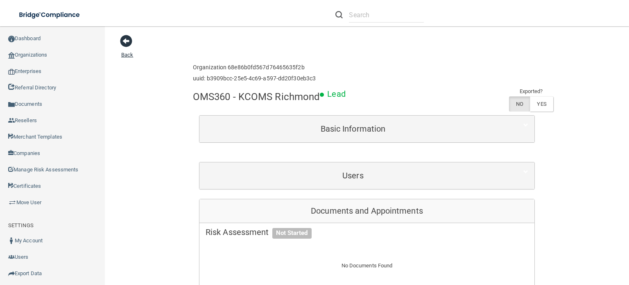
click at [124, 38] on span at bounding box center [126, 41] width 12 height 12
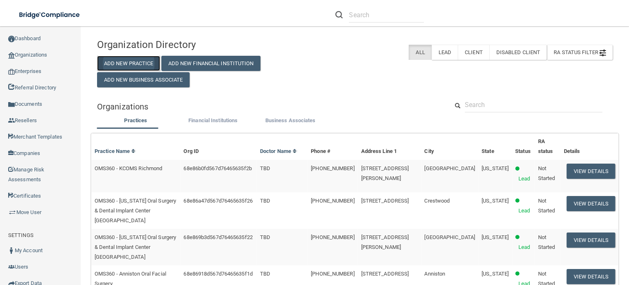
click at [125, 62] on button "Add New Practice" at bounding box center [128, 63] width 63 height 15
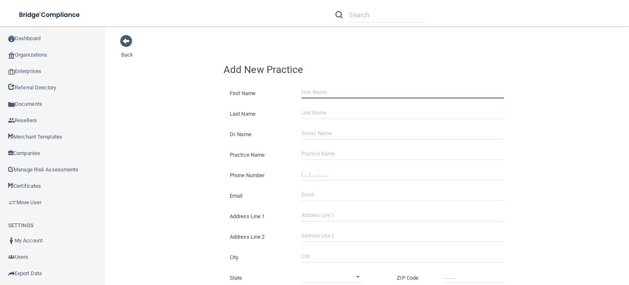
click at [323, 92] on input "First Name" at bounding box center [402, 92] width 203 height 12
type input "[PERSON_NAME]"
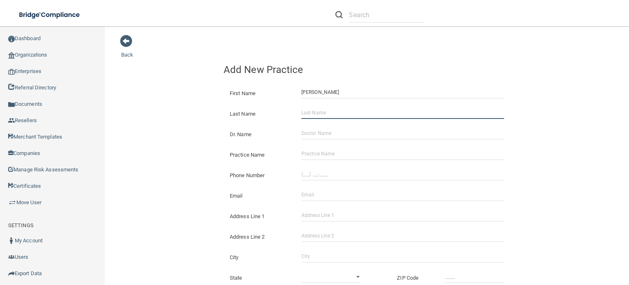
click at [325, 114] on input "Last Name" at bounding box center [402, 112] width 203 height 12
type input "[PERSON_NAME]"
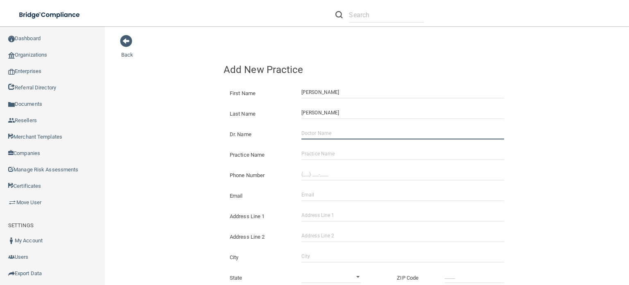
click at [306, 133] on input "Dr. Name" at bounding box center [402, 133] width 203 height 12
type input "TBD"
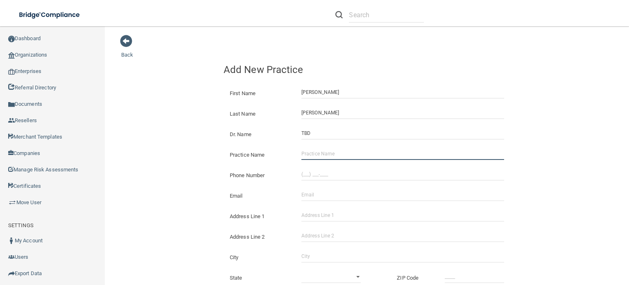
click at [304, 151] on input "Practice Name" at bounding box center [402, 153] width 203 height 12
paste input "KCOMS Beaumont"
type input "OMS360 - KCOMS Beaumont"
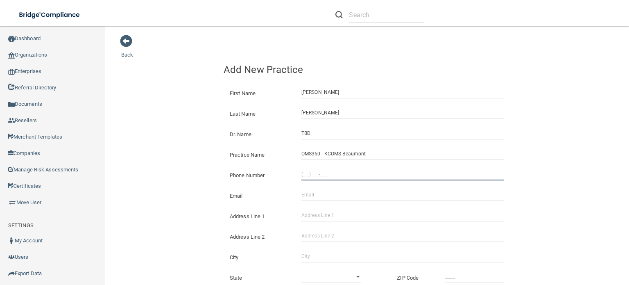
type input "(___) ___-____"
click at [301, 173] on input "(___) ___-____" at bounding box center [402, 174] width 203 height 12
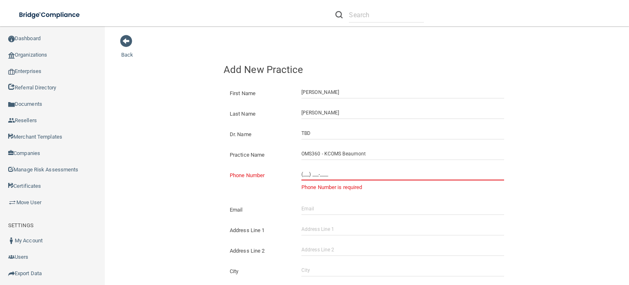
paste input "859) 278-9376"
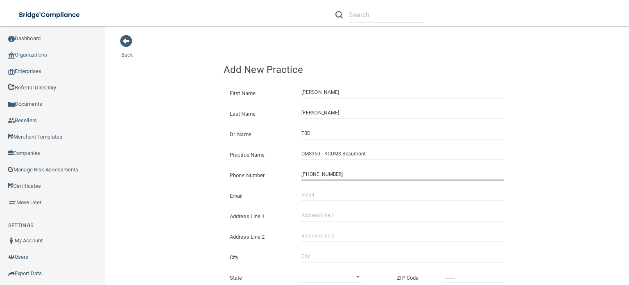
type input "[PHONE_NUMBER]"
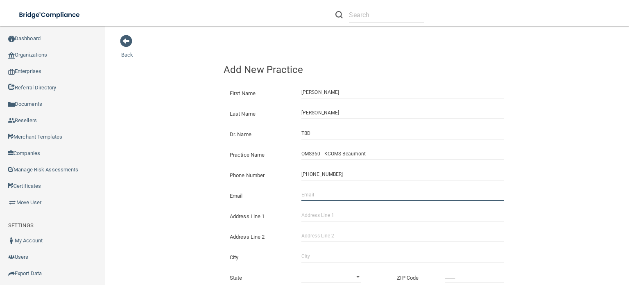
click at [301, 193] on input "Email" at bounding box center [402, 194] width 203 height 12
click at [323, 192] on input "[EMAIL_ADDRESS][DOMAIN_NAME]" at bounding box center [402, 194] width 203 height 12
type input "[EMAIL_ADDRESS][DOMAIN_NAME]"
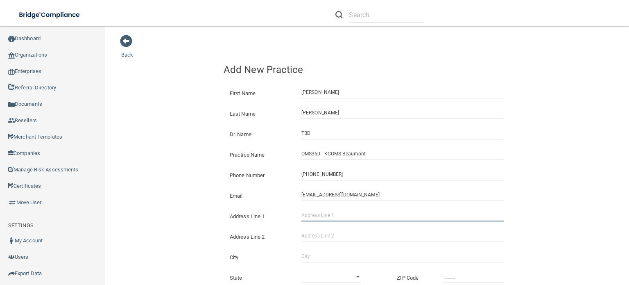
click at [306, 213] on input "Address Line 1" at bounding box center [402, 215] width 203 height 12
paste input "[STREET_ADDRESS]"
type input "[STREET_ADDRESS]"
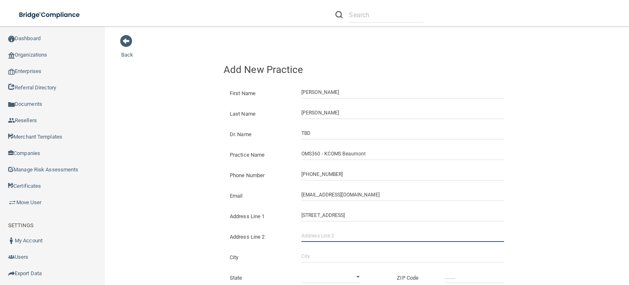
click at [312, 233] on input "Address Line 2" at bounding box center [402, 235] width 203 height 12
click at [486, 228] on div "Address Line 2" at bounding box center [366, 233] width 299 height 20
click at [342, 232] on input "Address Line 2" at bounding box center [402, 235] width 203 height 12
type input "Suite 110"
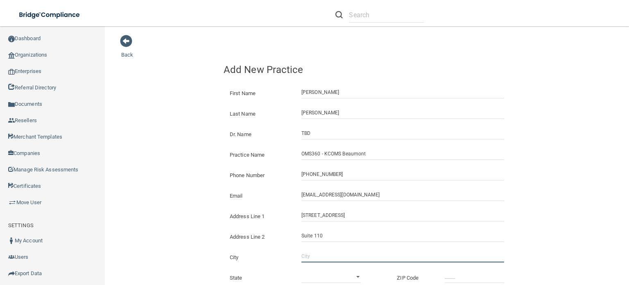
click at [312, 255] on input "City" at bounding box center [402, 256] width 203 height 12
type input "[GEOGRAPHIC_DATA]"
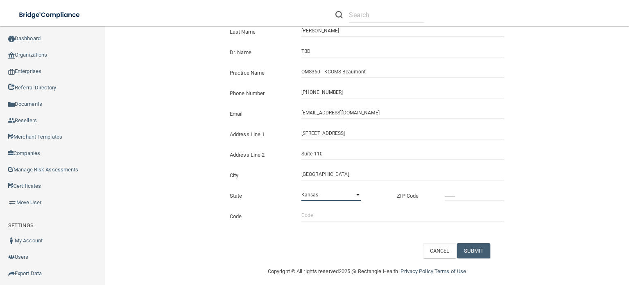
click at [357, 194] on select "[US_STATE] [US_STATE] [US_STATE] [US_STATE] [US_STATE] [US_STATE] [US_STATE] [U…" at bounding box center [330, 194] width 59 height 12
select select "17"
click at [301, 188] on select "[US_STATE] [US_STATE] [US_STATE] [US_STATE] [US_STATE] [US_STATE] [US_STATE] [U…" at bounding box center [330, 194] width 59 height 12
click at [439, 194] on div at bounding box center [475, 194] width 72 height 12
type input "_____"
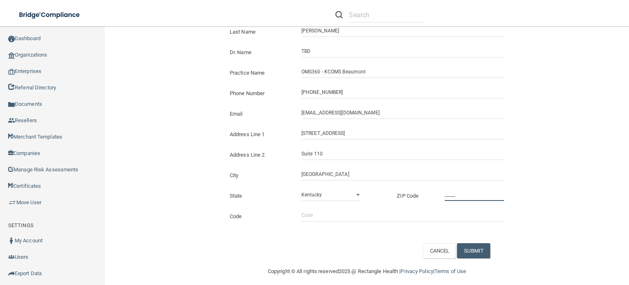
click at [447, 194] on input "_____" at bounding box center [474, 194] width 59 height 12
click at [445, 194] on input "0513_" at bounding box center [474, 194] width 59 height 12
type input "40513"
click at [365, 216] on input "Code" at bounding box center [402, 215] width 203 height 12
type input "aaoms"
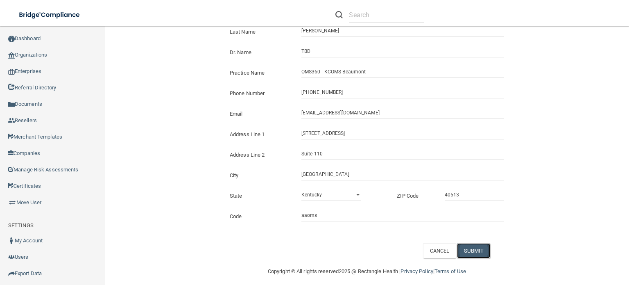
click at [466, 245] on button "SUBMIT" at bounding box center [473, 250] width 33 height 15
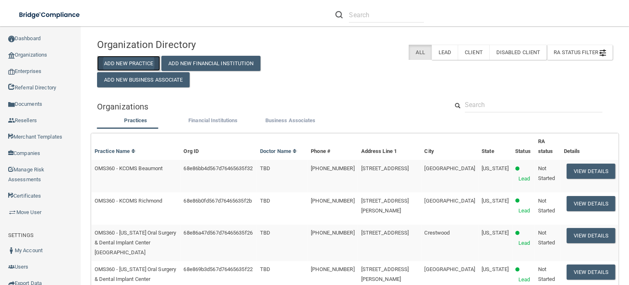
click at [118, 61] on button "Add New Practice" at bounding box center [128, 63] width 63 height 15
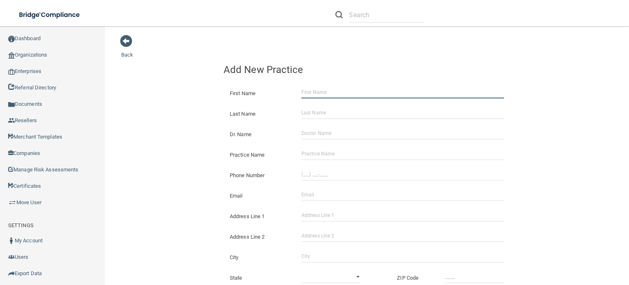
click at [308, 89] on input "First Name" at bounding box center [402, 92] width 203 height 12
type input "[PERSON_NAME]"
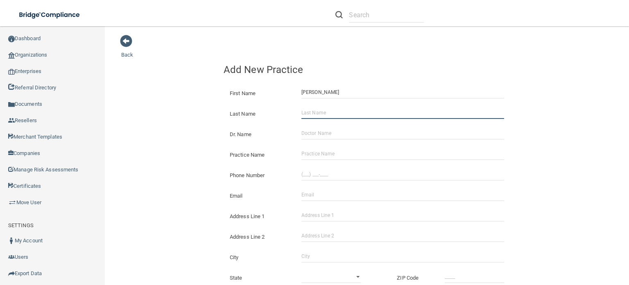
click at [334, 114] on input "Last Name" at bounding box center [402, 112] width 203 height 12
type input "[PERSON_NAME]"
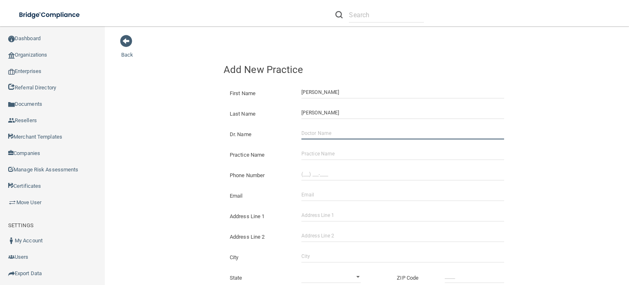
click at [308, 132] on input "Dr. Name" at bounding box center [402, 133] width 203 height 12
type input "TBD"
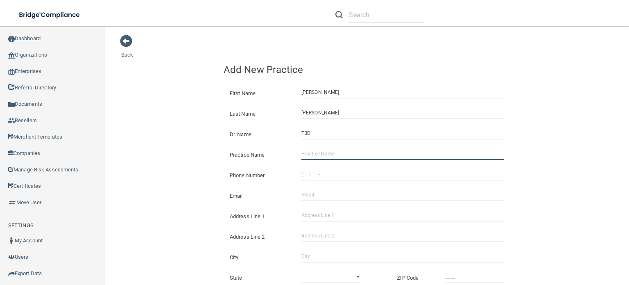
click at [313, 152] on input "Practice Name" at bounding box center [402, 153] width 203 height 12
paste input "KCOMS Barton Way"
type input "OMS360 - KCOMS [PERSON_NAME] Way"
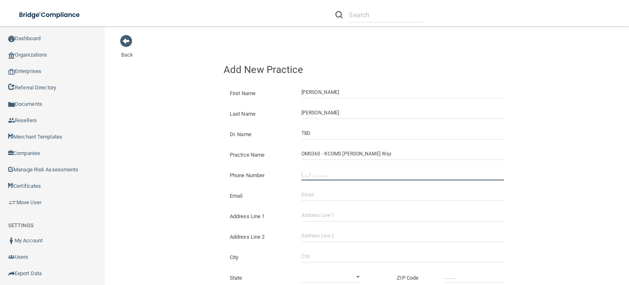
type input "(___) ___-____"
click at [303, 172] on input "(___) ___-____" at bounding box center [402, 174] width 203 height 12
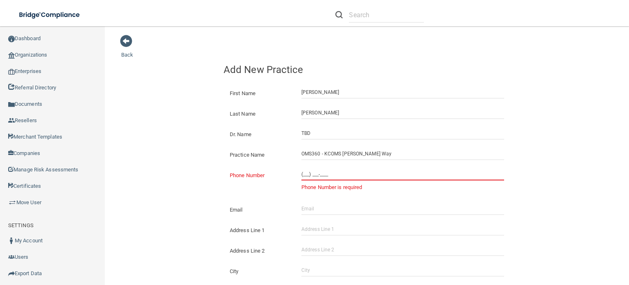
paste input "859) 207-4790"
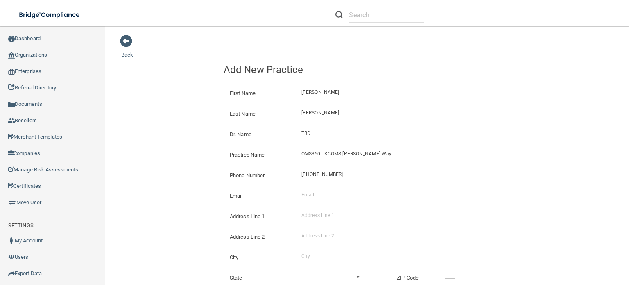
type input "[PHONE_NUMBER]"
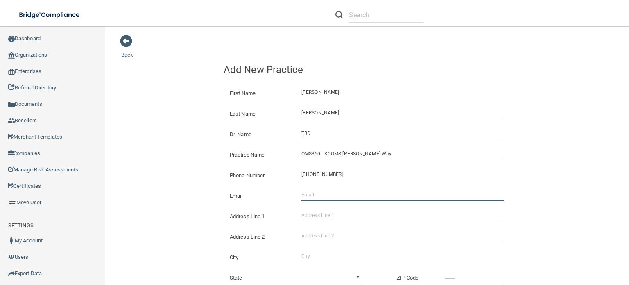
click at [306, 193] on input "Email" at bounding box center [402, 194] width 203 height 12
click at [323, 192] on input "adaugherty@oms360.com" at bounding box center [402, 194] width 203 height 12
type input "[EMAIL_ADDRESS][DOMAIN_NAME]"
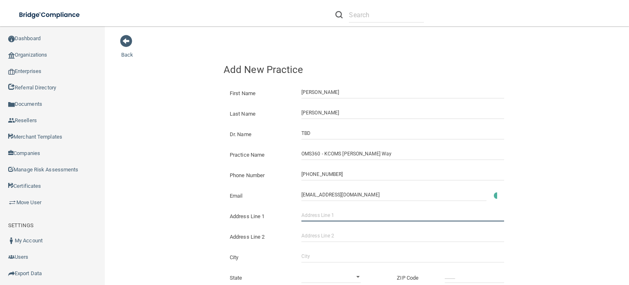
click at [303, 211] on input "Address Line 1" at bounding box center [402, 215] width 203 height 12
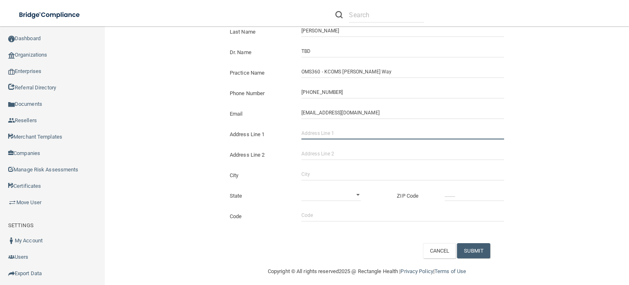
paste input "2424 Sir Barton Way Lexington, KY 40509 United States"
type input "2424 Sir Barton Way Lexington, KY 40509 United States"
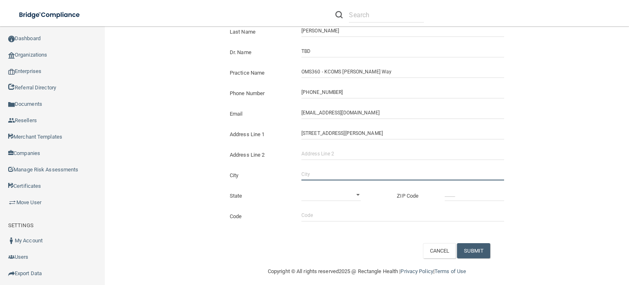
click at [303, 172] on input "City" at bounding box center [402, 174] width 203 height 12
type input "[GEOGRAPHIC_DATA]"
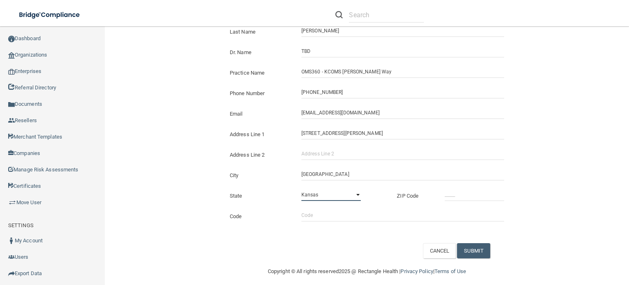
select select "17"
type input "40509"
click at [311, 216] on input "Code" at bounding box center [402, 215] width 203 height 12
type input "aaoms"
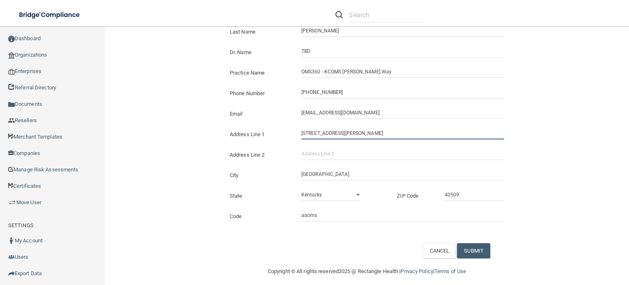
click at [427, 133] on input "2424 Sir Barton Way Lexington, KY 40509 United States" at bounding box center [402, 133] width 203 height 12
type input "[STREET_ADDRESS][PERSON_NAME]"
click at [468, 250] on button "SUBMIT" at bounding box center [473, 250] width 33 height 15
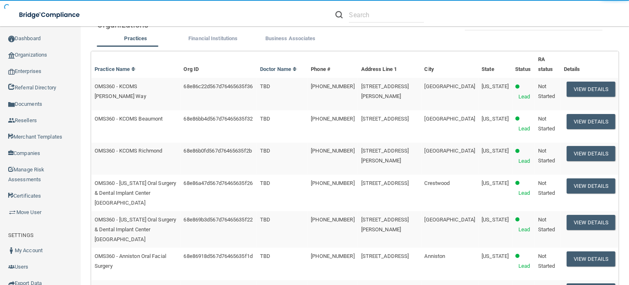
scroll to position [98, 0]
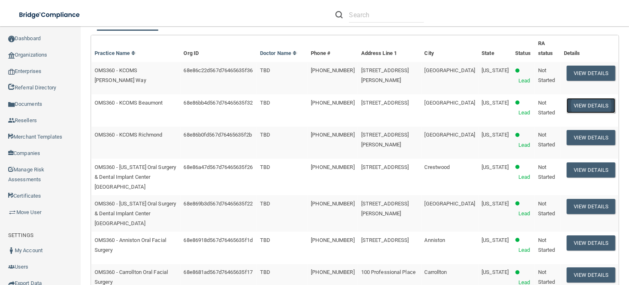
click at [567, 113] on button "View Details" at bounding box center [591, 105] width 48 height 15
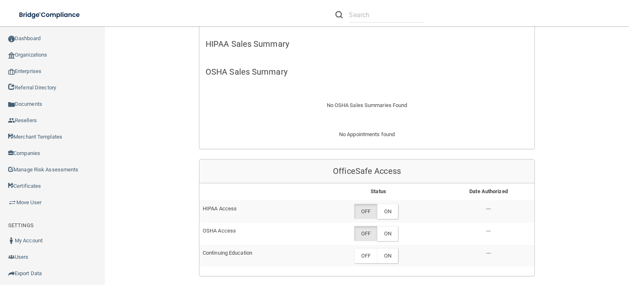
scroll to position [303, 0]
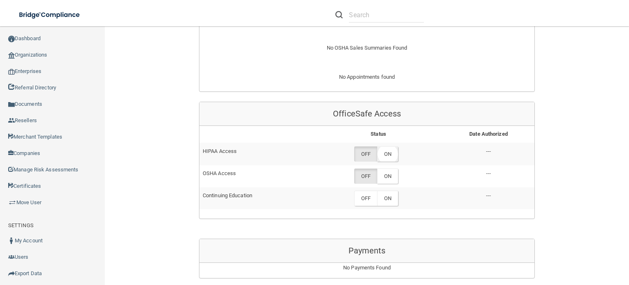
click at [390, 151] on label "ON" at bounding box center [387, 153] width 21 height 15
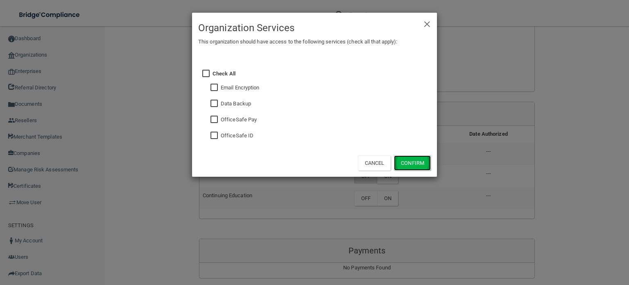
click at [407, 160] on button "Confirm" at bounding box center [412, 162] width 37 height 15
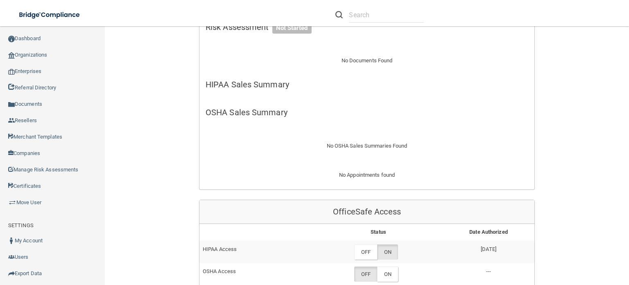
scroll to position [246, 0]
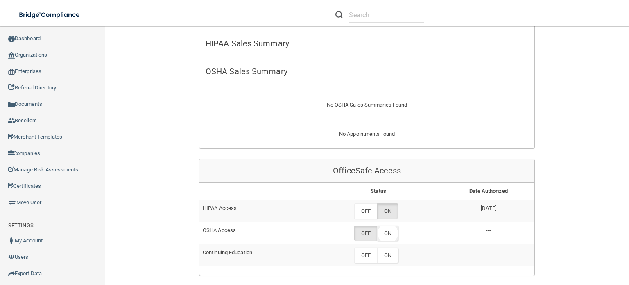
click at [385, 229] on label "ON" at bounding box center [387, 232] width 21 height 15
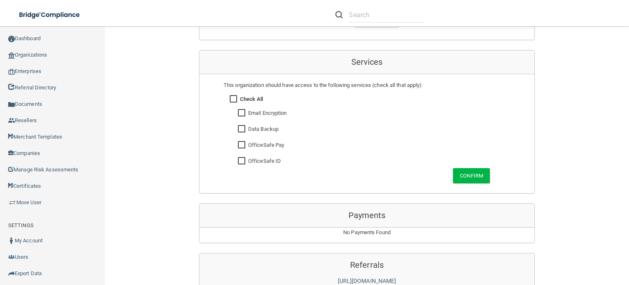
scroll to position [491, 0]
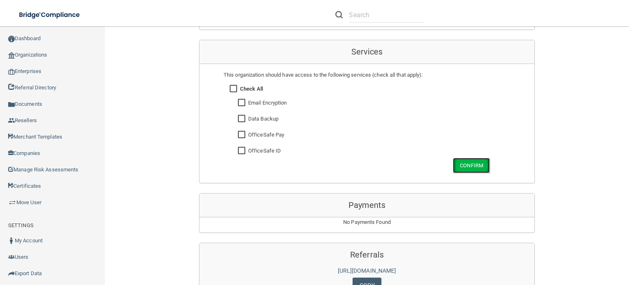
click at [465, 161] on button "Confirm" at bounding box center [471, 165] width 37 height 15
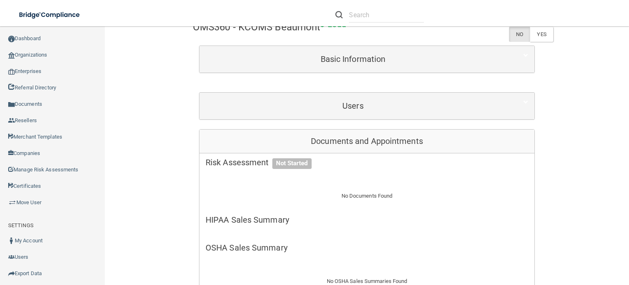
scroll to position [0, 0]
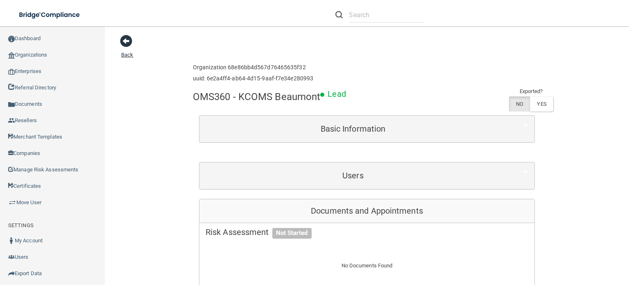
click at [126, 39] on span at bounding box center [126, 41] width 12 height 12
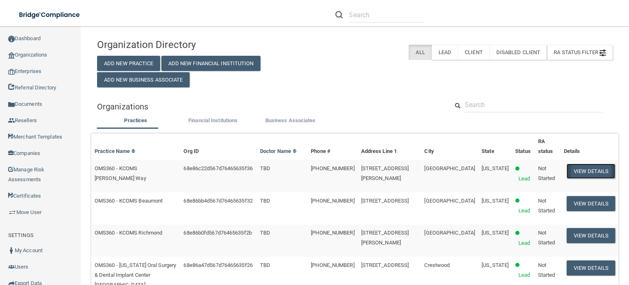
click at [585, 179] on button "View Details" at bounding box center [591, 170] width 48 height 15
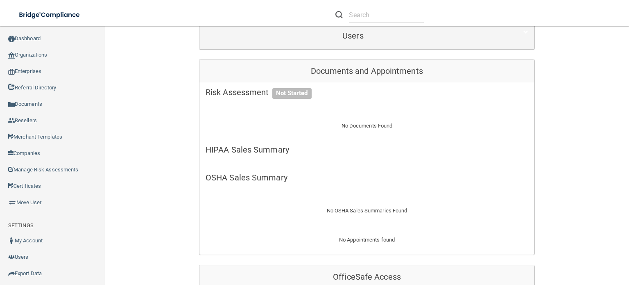
scroll to position [287, 0]
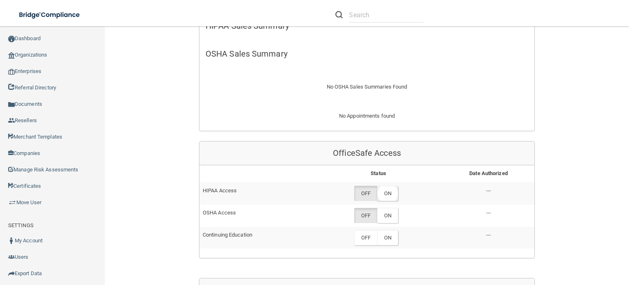
click at [385, 185] on label "ON" at bounding box center [387, 192] width 21 height 15
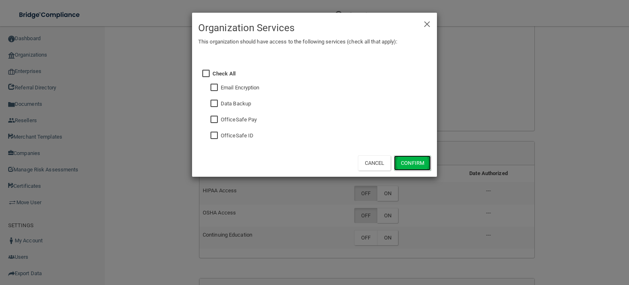
click at [408, 159] on button "Confirm" at bounding box center [412, 162] width 37 height 15
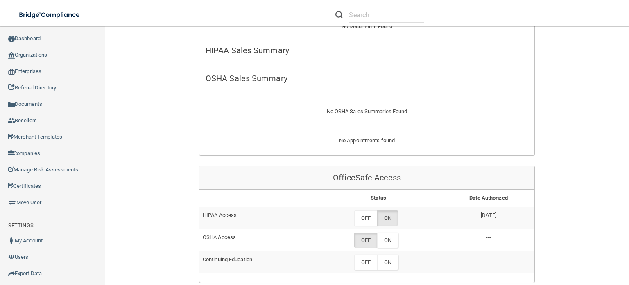
scroll to position [287, 0]
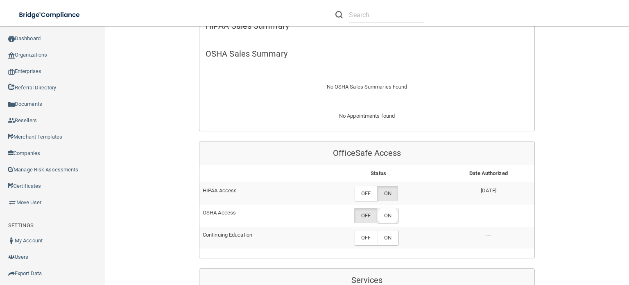
click at [387, 208] on label "ON" at bounding box center [387, 215] width 21 height 15
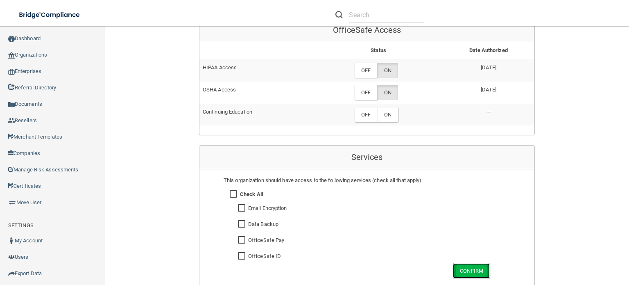
click at [468, 263] on button "Confirm" at bounding box center [471, 270] width 37 height 15
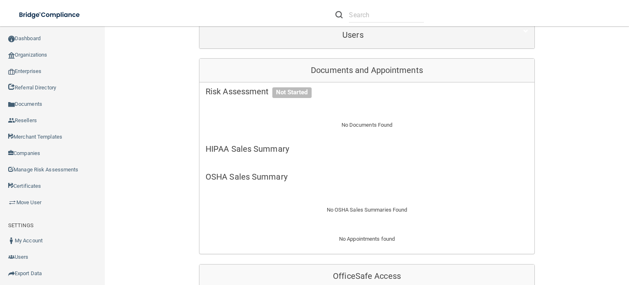
scroll to position [0, 0]
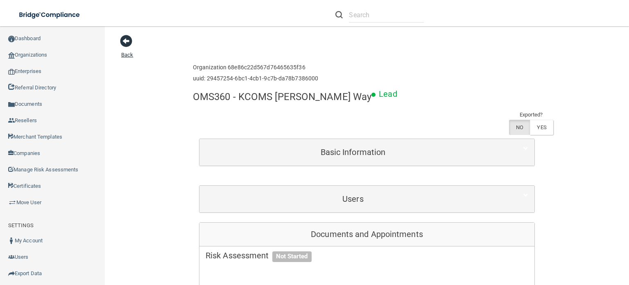
click at [128, 39] on span at bounding box center [126, 41] width 12 height 12
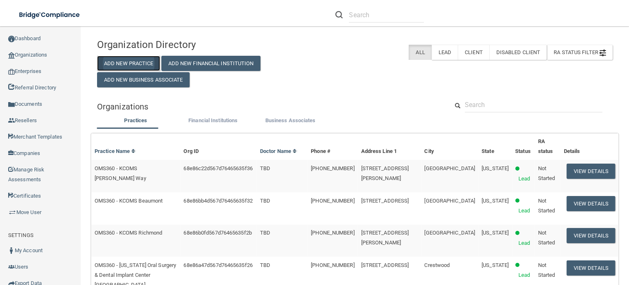
click at [126, 60] on button "Add New Practice" at bounding box center [128, 63] width 63 height 15
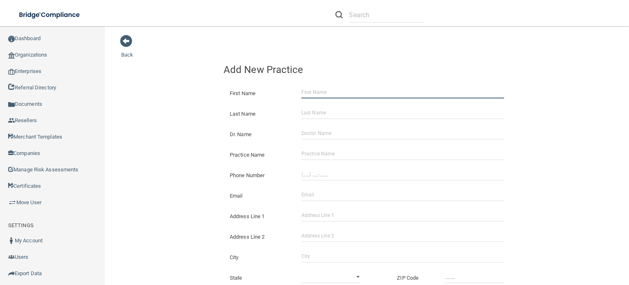
click at [304, 90] on input "First Name" at bounding box center [402, 92] width 203 height 12
type input "[PERSON_NAME]"
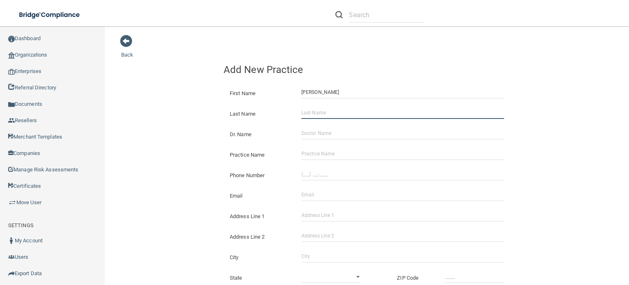
click at [306, 109] on input "Last Name" at bounding box center [402, 112] width 203 height 12
type input "[PERSON_NAME]"
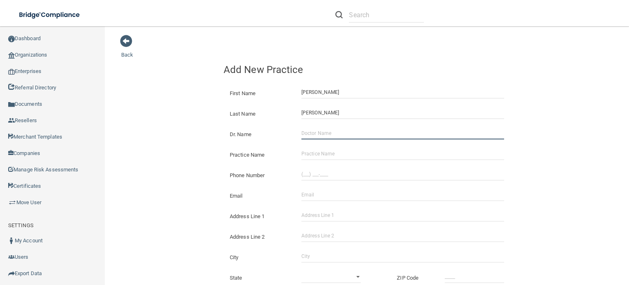
click at [311, 133] on input "Dr. Name" at bounding box center [402, 133] width 203 height 12
type input "TBD"
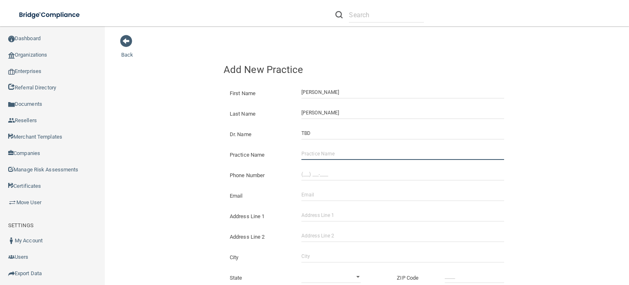
click at [307, 153] on input "Practice Name" at bounding box center [402, 153] width 203 height 12
paste input "CSAA RUDOLPHTOWN"
type input "OMS360 - CSAA RUDOLPHTOWN"
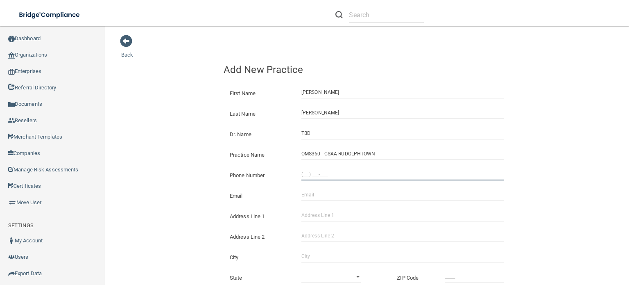
type input "(___) ___-____"
click at [301, 172] on input "(___) ___-____" at bounding box center [402, 174] width 203 height 12
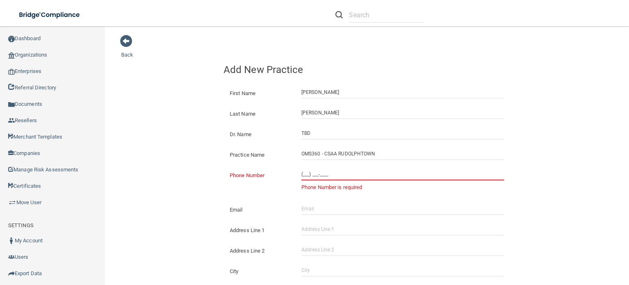
paste input "931) 552-3292"
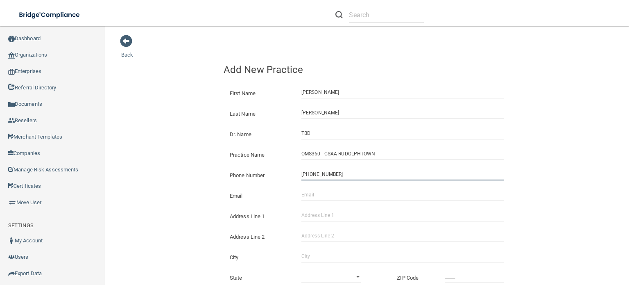
type input "[PHONE_NUMBER]"
click at [307, 188] on div "Email The email address is already taken" at bounding box center [366, 192] width 299 height 20
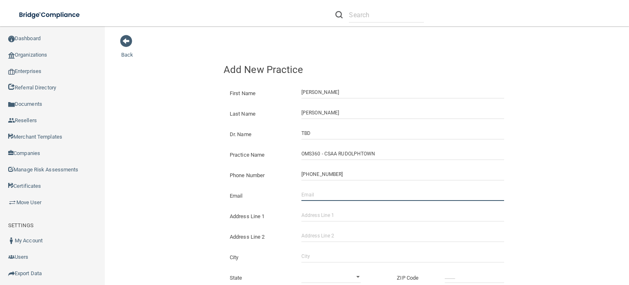
click at [307, 192] on input "Email" at bounding box center [402, 194] width 203 height 12
click at [324, 195] on input "[EMAIL_ADDRESS][DOMAIN_NAME]" at bounding box center [402, 194] width 203 height 12
type input "adaugherty19@oms360.com"
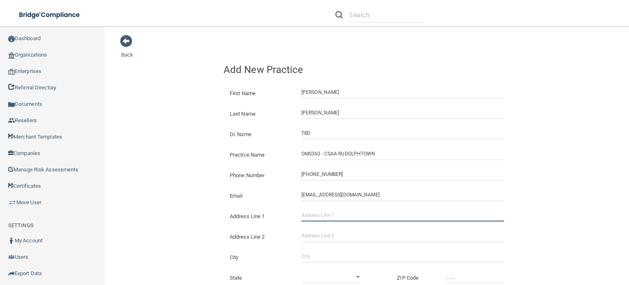
click at [318, 216] on input "Address Line 1" at bounding box center [402, 215] width 203 height 12
paste input "[STREET_ADDRESS]"
type input "[STREET_ADDRESS]"
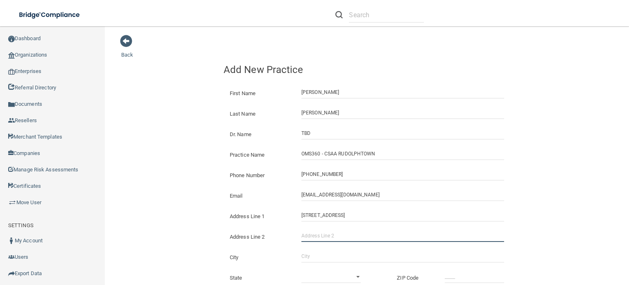
click at [306, 235] on input "Address Line 2" at bounding box center [402, 235] width 203 height 12
type input "Suite 200"
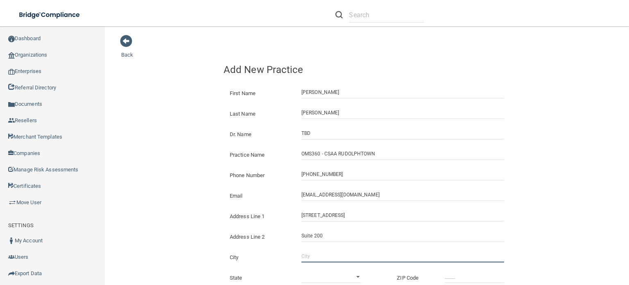
drag, startPoint x: 323, startPoint y: 250, endPoint x: 307, endPoint y: 228, distance: 27.4
click at [323, 250] on input "City" at bounding box center [402, 256] width 203 height 12
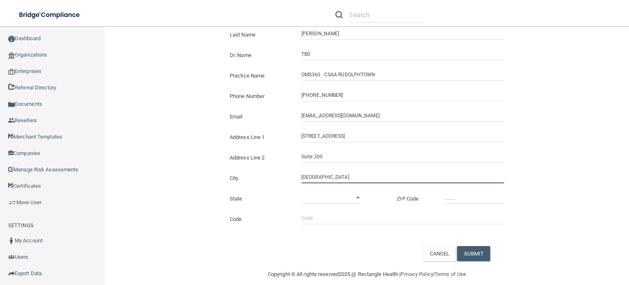
scroll to position [82, 0]
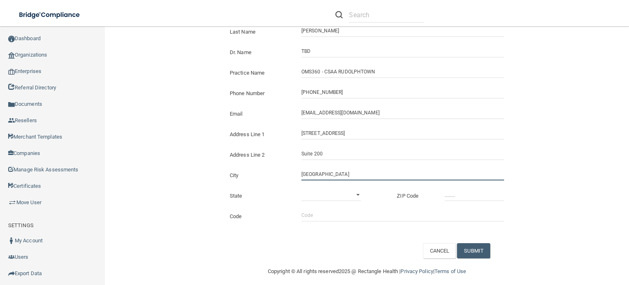
type input "[GEOGRAPHIC_DATA]"
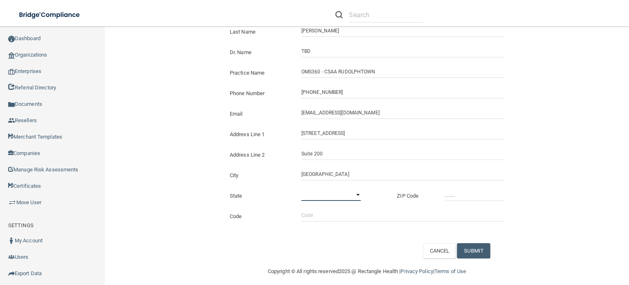
click at [308, 191] on select "[US_STATE] [US_STATE] [US_STATE] [US_STATE] [US_STATE] [US_STATE] [US_STATE] [U…" at bounding box center [330, 194] width 59 height 12
click at [309, 198] on select "[US_STATE] [US_STATE] [US_STATE] [US_STATE] [US_STATE] [US_STATE] [US_STATE] [U…" at bounding box center [330, 194] width 59 height 12
select select "42"
click at [301, 188] on select "[US_STATE] [US_STATE] [US_STATE] [US_STATE] [US_STATE] [US_STATE] [US_STATE] [U…" at bounding box center [330, 194] width 59 height 12
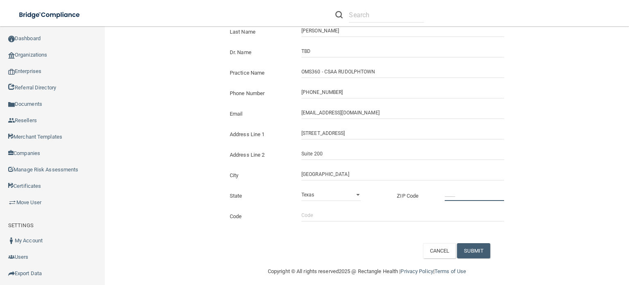
type input "_____"
click at [445, 193] on input "_____" at bounding box center [474, 194] width 59 height 12
type input "37043"
click at [301, 213] on input "Code" at bounding box center [402, 215] width 203 height 12
type input "aaoms"
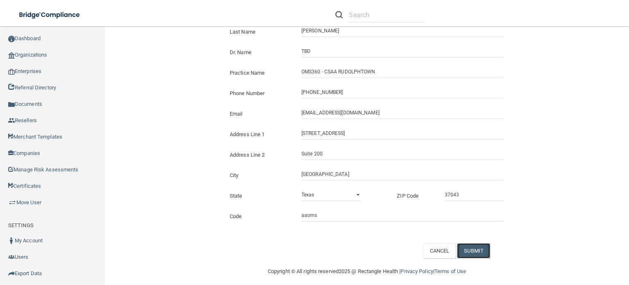
click at [468, 249] on button "SUBMIT" at bounding box center [473, 250] width 33 height 15
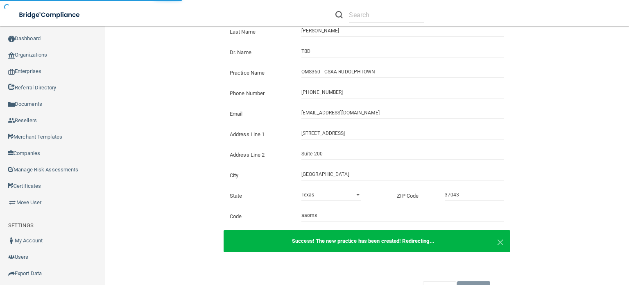
scroll to position [98, 0]
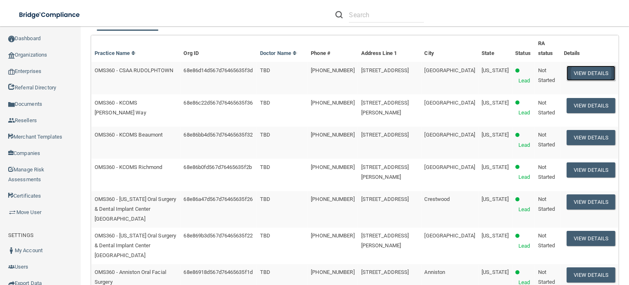
click at [574, 81] on button "View Details" at bounding box center [591, 73] width 48 height 15
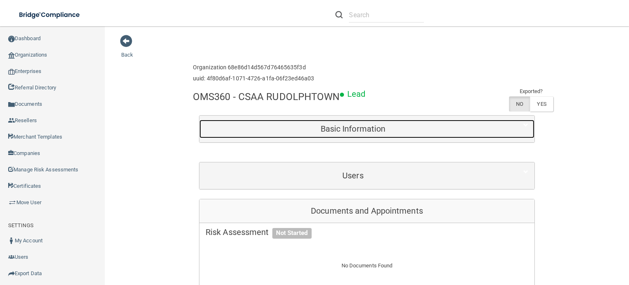
click at [331, 129] on h5 "Basic Information" at bounding box center [353, 128] width 295 height 9
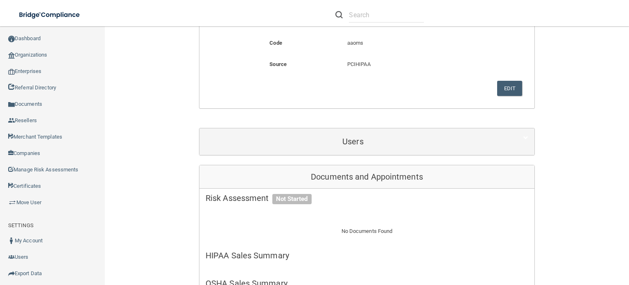
scroll to position [491, 0]
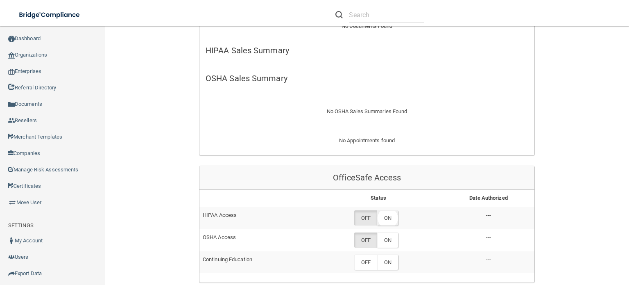
click at [391, 210] on label "ON" at bounding box center [387, 217] width 21 height 15
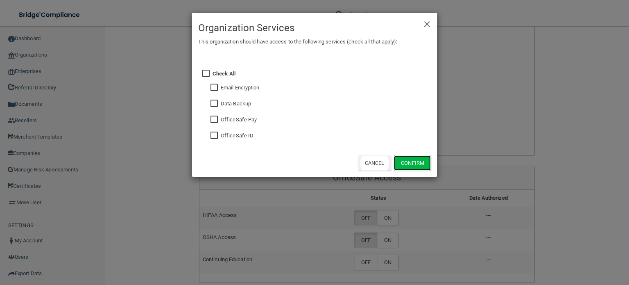
click at [405, 161] on button "Confirm" at bounding box center [412, 162] width 37 height 15
click at [383, 236] on div "× Close Organization Services This organization should have access to the follo…" at bounding box center [314, 142] width 629 height 285
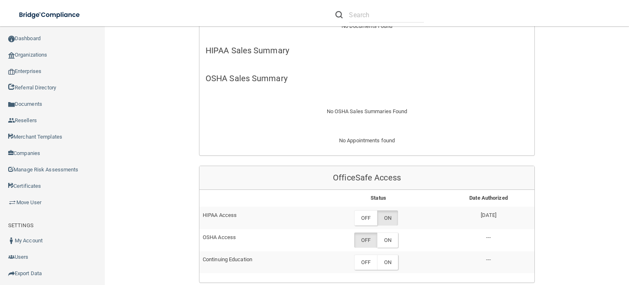
click at [383, 239] on label "ON" at bounding box center [387, 239] width 21 height 15
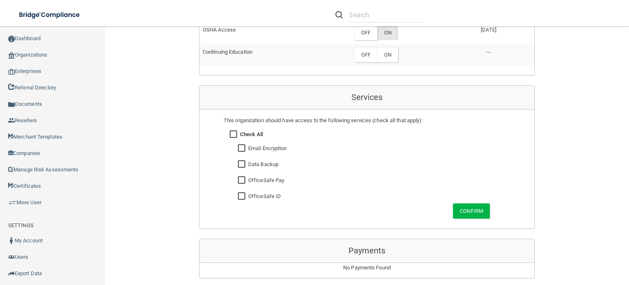
scroll to position [450, 0]
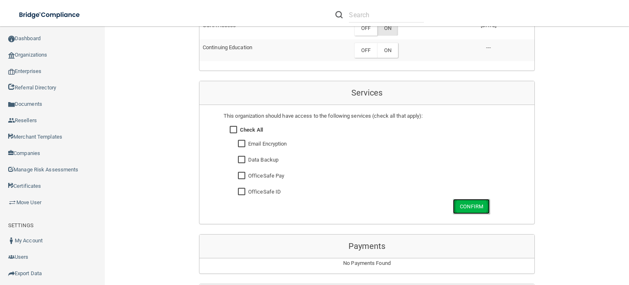
click at [469, 203] on button "Confirm" at bounding box center [471, 206] width 37 height 15
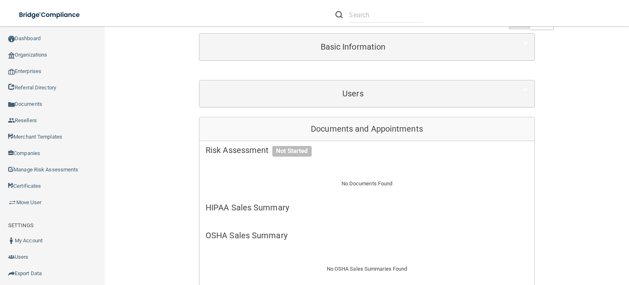
scroll to position [0, 0]
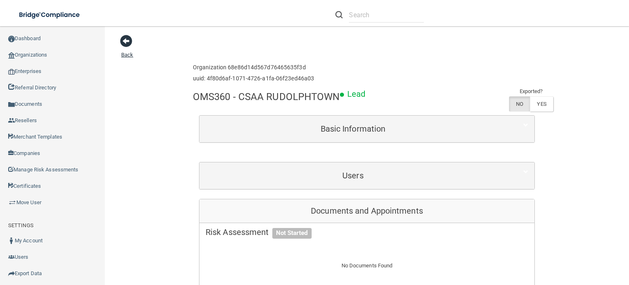
click at [128, 39] on span at bounding box center [126, 41] width 12 height 12
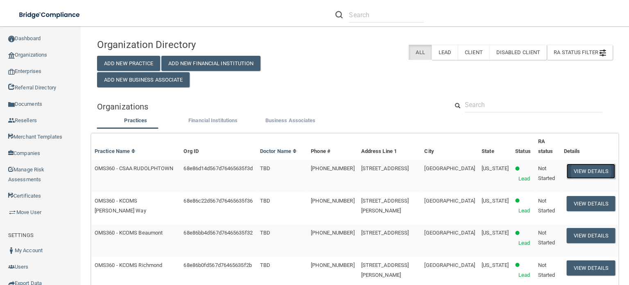
click at [576, 179] on button "View Details" at bounding box center [591, 170] width 48 height 15
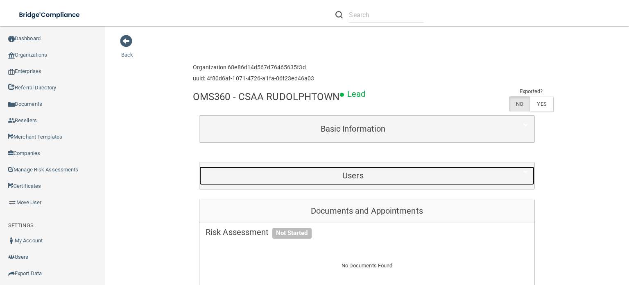
click at [357, 172] on h5 "Users" at bounding box center [353, 175] width 295 height 9
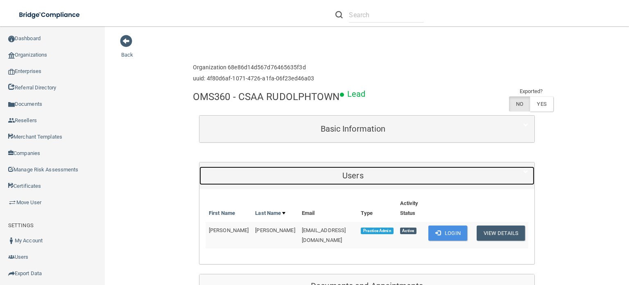
click at [357, 171] on h5 "Users" at bounding box center [353, 175] width 295 height 9
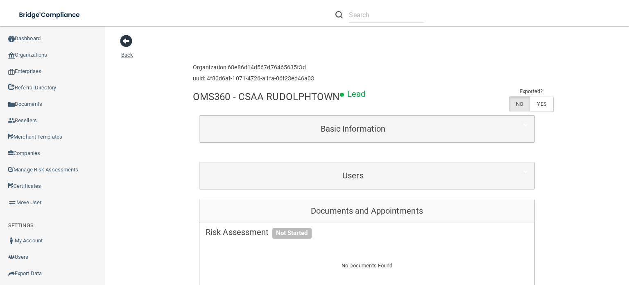
click at [122, 39] on span at bounding box center [126, 41] width 12 height 12
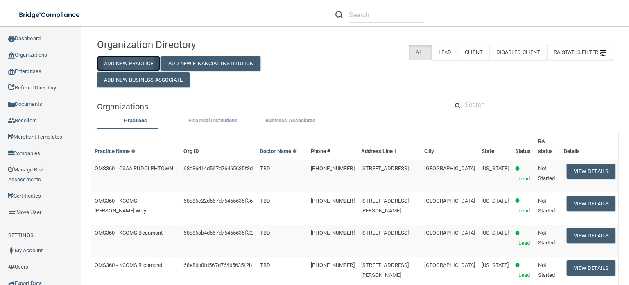
click at [115, 60] on button "Add New Practice" at bounding box center [128, 63] width 63 height 15
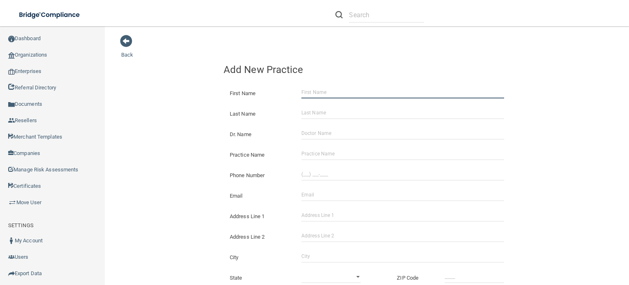
click at [303, 89] on input "First Name" at bounding box center [402, 92] width 203 height 12
type input "[PERSON_NAME]"
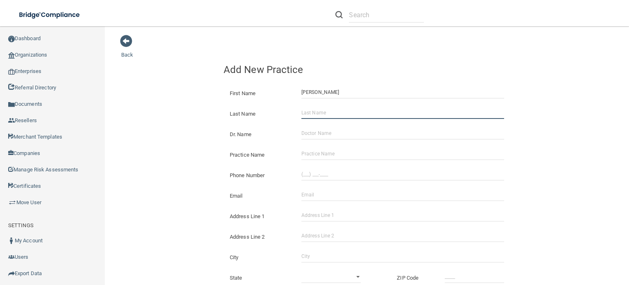
click at [319, 111] on input "Last Name" at bounding box center [402, 112] width 203 height 12
type input "[PERSON_NAME]"
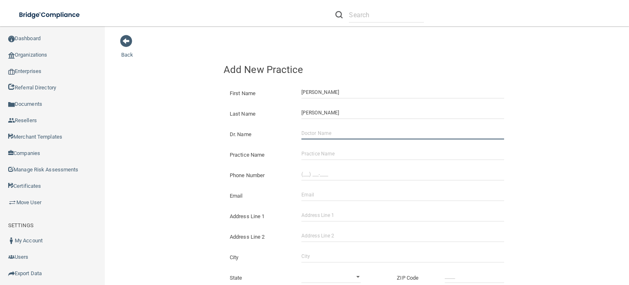
drag, startPoint x: 318, startPoint y: 134, endPoint x: 332, endPoint y: 135, distance: 14.8
click at [318, 134] on input "Dr. Name" at bounding box center [402, 133] width 203 height 12
type input "TBD"
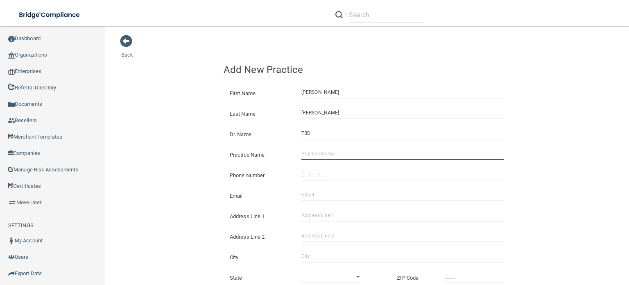
click at [308, 151] on input "Practice Name" at bounding box center [402, 153] width 203 height 12
paste input "CSAA PLEASANT VIEW"
type input "OMS360 - CSAA PLEASANT VIEW"
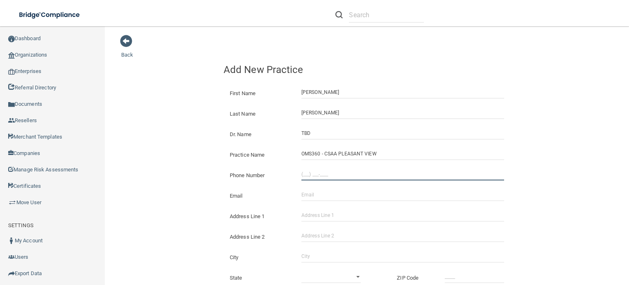
type input "(___) ___-____"
click at [302, 172] on input "(___) ___-____" at bounding box center [402, 174] width 203 height 12
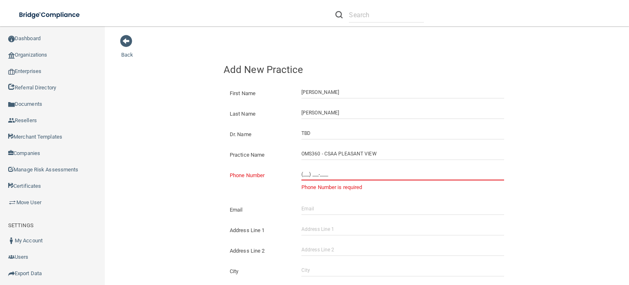
paste input "931) 552-3294"
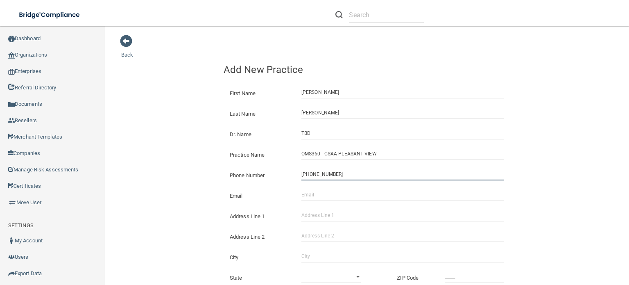
type input "(931) 552-3294"
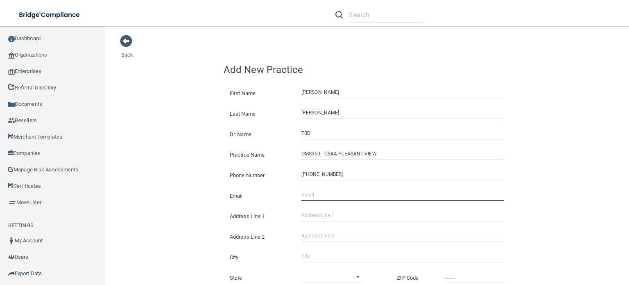
click at [307, 192] on input "Email" at bounding box center [402, 194] width 203 height 12
click at [323, 194] on input "adaugherty@oms360.com" at bounding box center [402, 194] width 203 height 12
type input "adaugherty20@oms360.com"
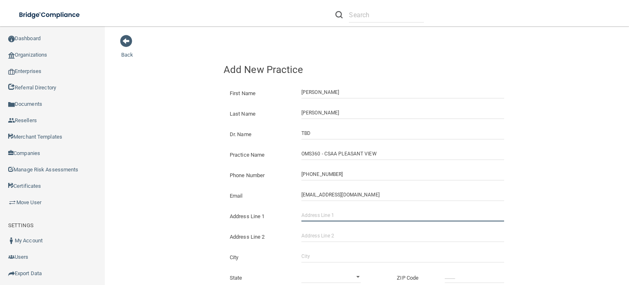
click at [321, 210] on input "Address Line 1" at bounding box center [402, 215] width 203 height 12
paste input "2524 Highway 49 East"
type input "2524 Highway 49 East"
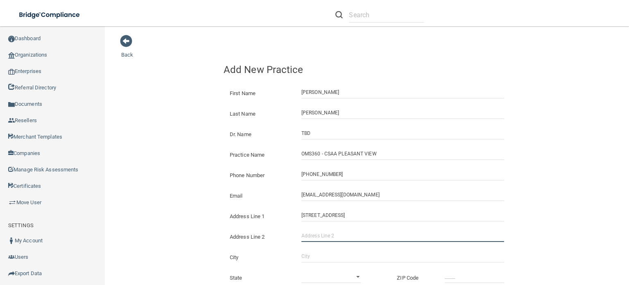
click at [309, 235] on input "Address Line 2" at bounding box center [402, 235] width 203 height 12
type input "Suite C"
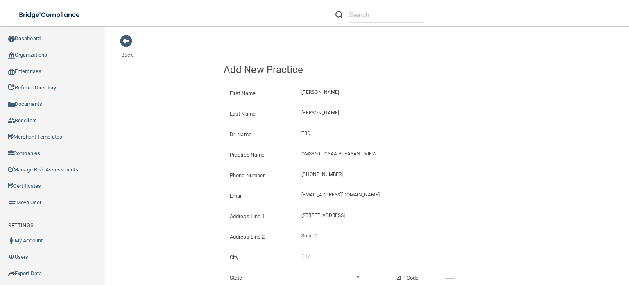
click at [306, 253] on input "City" at bounding box center [402, 256] width 203 height 12
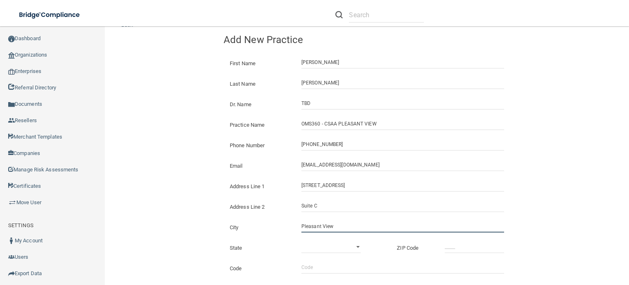
scroll to position [82, 0]
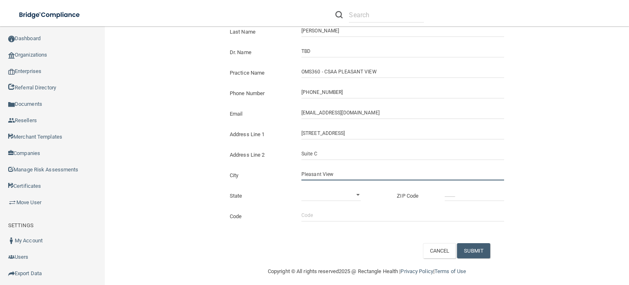
type input "Pleasant View"
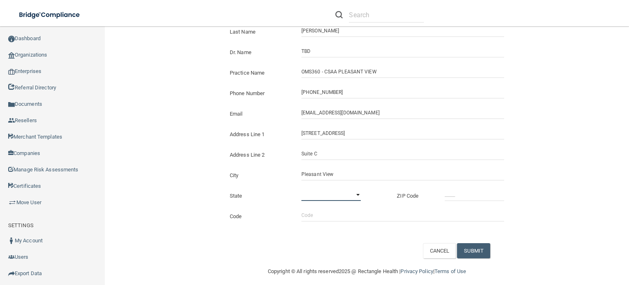
click at [308, 195] on select "Alabama Alaska Arizona Arkansas California Colorado Connecticut Delaware Distri…" at bounding box center [330, 194] width 59 height 12
select select "42"
click at [301, 188] on select "Alabama Alaska Arizona Arkansas California Colorado Connecticut Delaware Distri…" at bounding box center [330, 194] width 59 height 12
type input "_____"
click at [448, 193] on input "_____" at bounding box center [474, 194] width 59 height 12
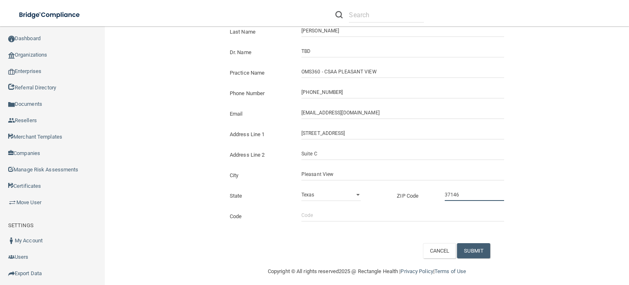
type input "37146"
click at [312, 209] on input "Code" at bounding box center [402, 215] width 203 height 12
type input "aaoms"
click at [477, 249] on button "SUBMIT" at bounding box center [473, 250] width 33 height 15
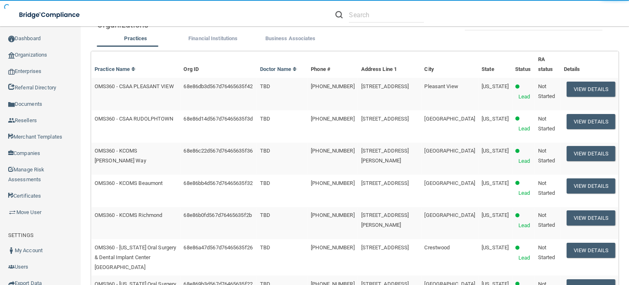
scroll to position [98, 0]
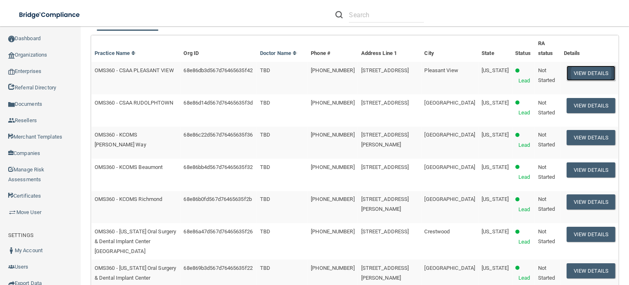
click at [592, 81] on button "View Details" at bounding box center [591, 73] width 48 height 15
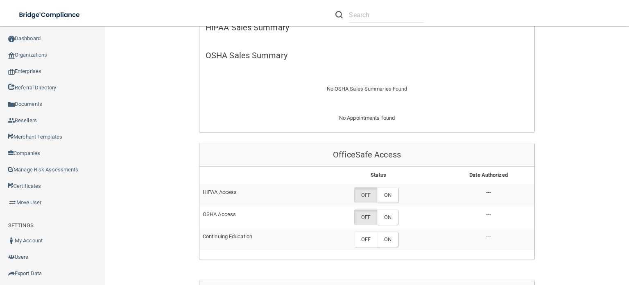
scroll to position [384, 0]
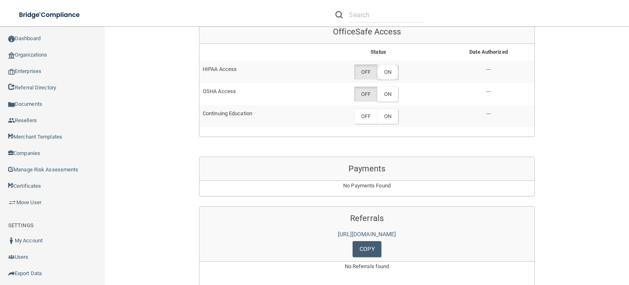
click at [390, 79] on label "ON" at bounding box center [387, 71] width 21 height 15
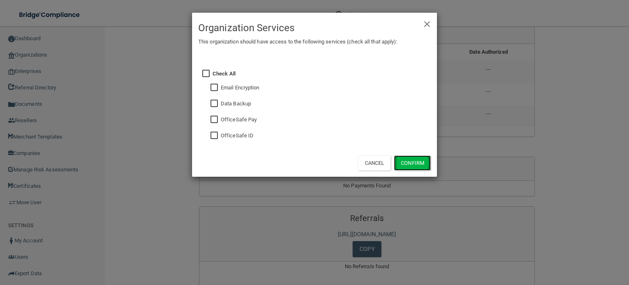
click at [405, 161] on button "Confirm" at bounding box center [412, 162] width 37 height 15
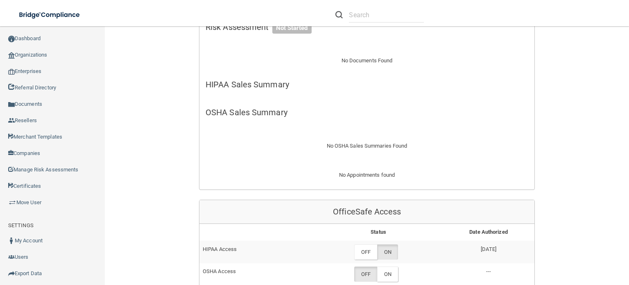
scroll to position [368, 0]
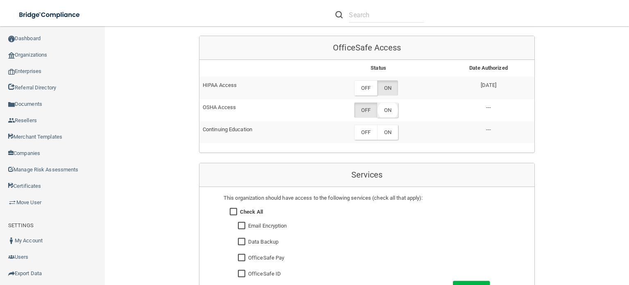
click at [392, 118] on label "ON" at bounding box center [387, 109] width 21 height 15
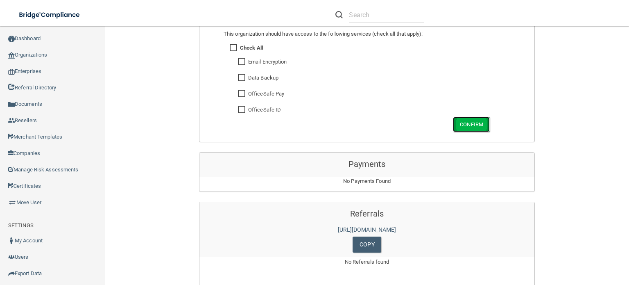
click at [464, 132] on button "Confirm" at bounding box center [471, 124] width 37 height 15
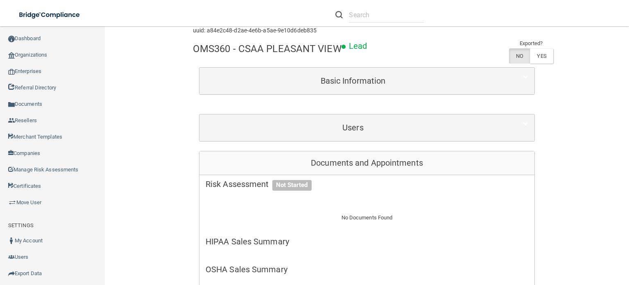
scroll to position [0, 0]
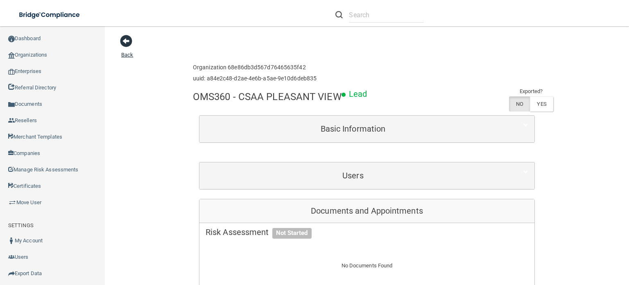
click at [130, 41] on span at bounding box center [126, 41] width 12 height 12
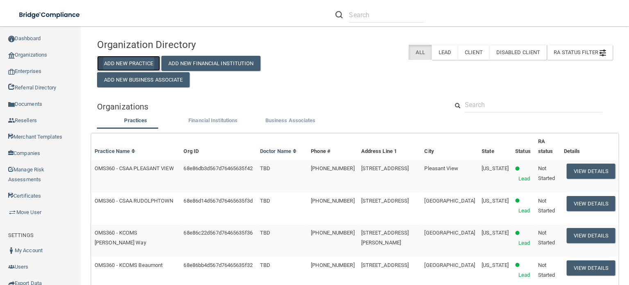
click at [147, 63] on button "Add New Practice" at bounding box center [128, 63] width 63 height 15
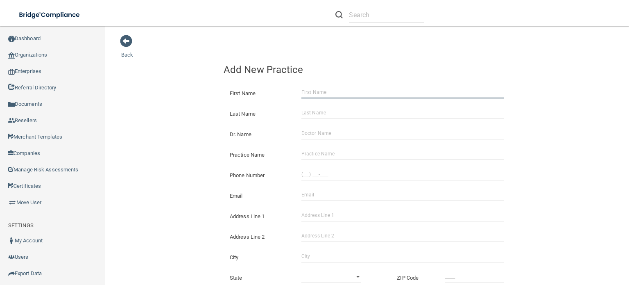
drag, startPoint x: 327, startPoint y: 94, endPoint x: 331, endPoint y: 94, distance: 4.1
click at [327, 94] on input "First Name" at bounding box center [402, 92] width 203 height 12
type input "[PERSON_NAME]"
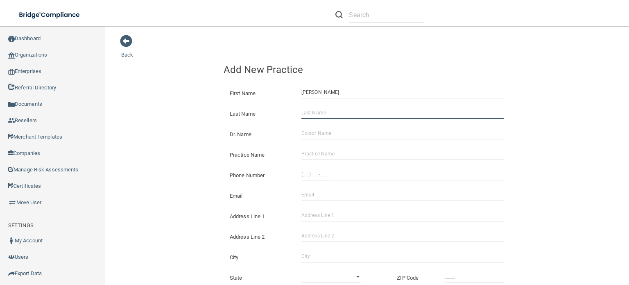
click at [318, 114] on input "Last Name" at bounding box center [402, 112] width 203 height 12
type input "[PERSON_NAME]"
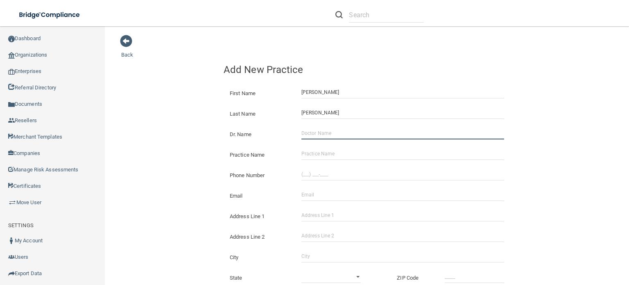
drag, startPoint x: 318, startPoint y: 131, endPoint x: 331, endPoint y: 134, distance: 13.7
click at [318, 131] on input "Dr. Name" at bounding box center [402, 133] width 203 height 12
type input "TBD"
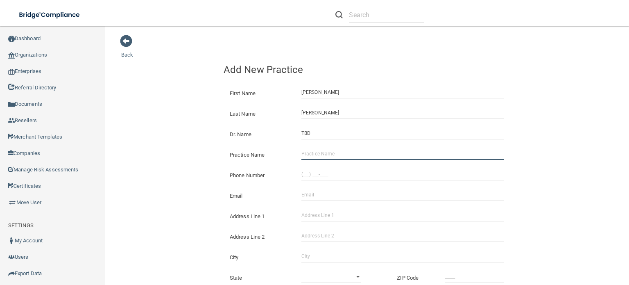
click at [320, 147] on input "Practice Name" at bounding box center [402, 153] width 203 height 12
paste input "[GEOGRAPHIC_DATA]"
type input "OMS360 - [GEOGRAPHIC_DATA]"
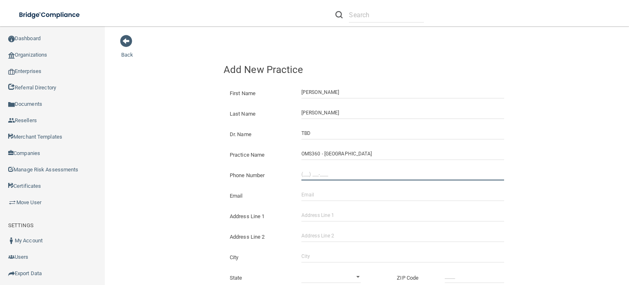
type input "(___) ___-____"
click at [302, 176] on input "(___) ___-____" at bounding box center [402, 174] width 203 height 12
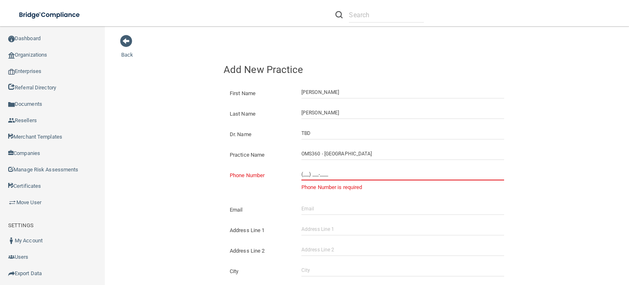
paste input "931) 552-3292"
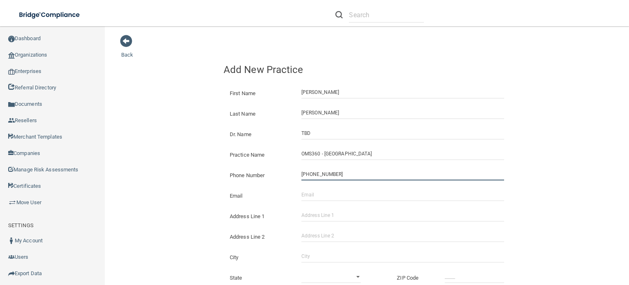
type input "[PHONE_NUMBER]"
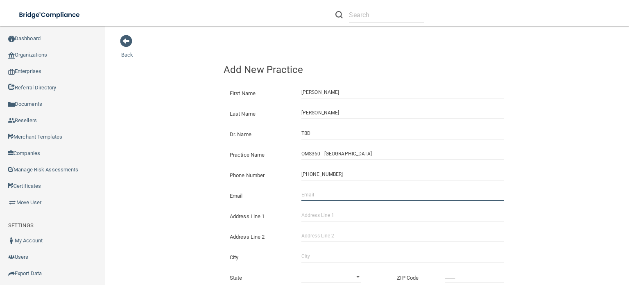
click at [308, 195] on input "Email" at bounding box center [402, 194] width 203 height 12
click at [323, 196] on input "[EMAIL_ADDRESS][DOMAIN_NAME]" at bounding box center [402, 194] width 203 height 12
type input "[EMAIL_ADDRESS][DOMAIN_NAME]"
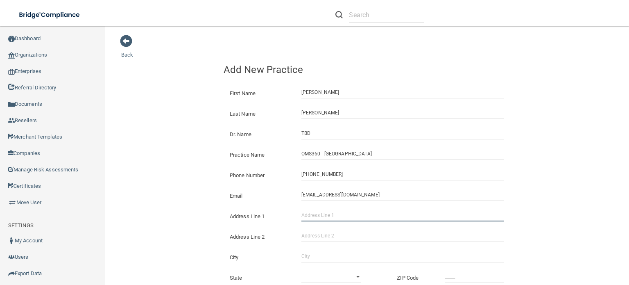
click at [308, 219] on input "Address Line 1" at bounding box center [402, 215] width 203 height 12
paste input "[STREET_ADDRESS]"
type input "[STREET_ADDRESS]"
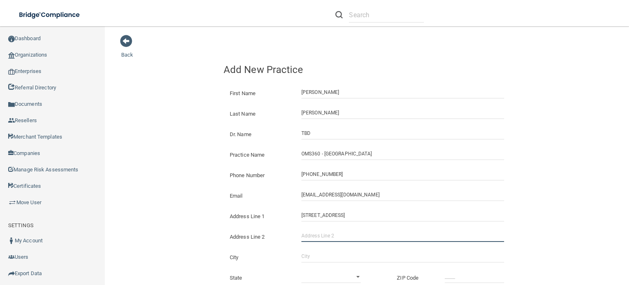
click at [306, 233] on input "Address Line 2" at bounding box center [402, 235] width 203 height 12
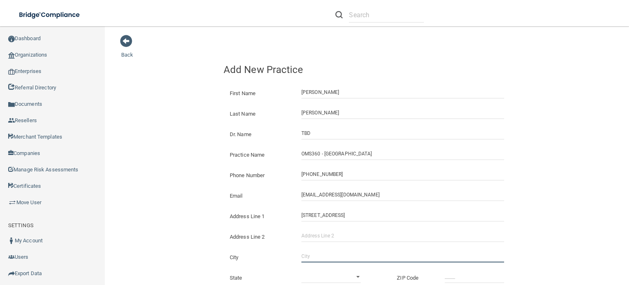
click at [308, 255] on input "City" at bounding box center [402, 256] width 203 height 12
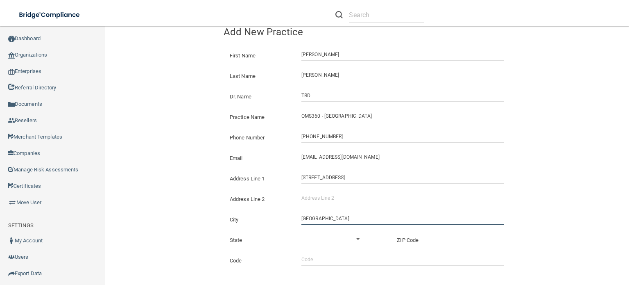
scroll to position [82, 0]
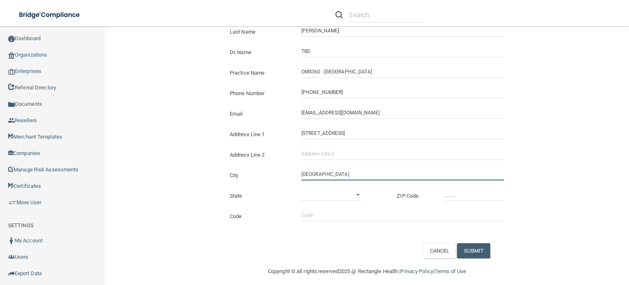
type input "[GEOGRAPHIC_DATA]"
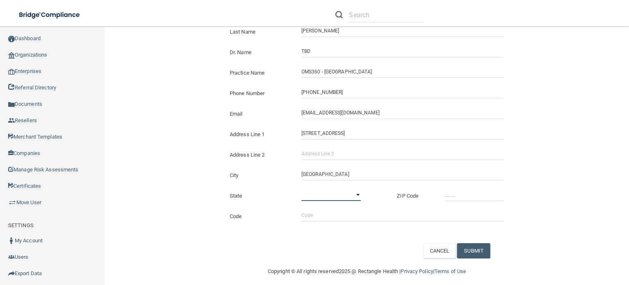
click at [312, 194] on select "Alabama Alaska Arizona Arkansas California Colorado Connecticut Delaware Distri…" at bounding box center [330, 194] width 59 height 12
select select "42"
click at [301, 188] on select "Alabama Alaska Arizona Arkansas California Colorado Connecticut Delaware Distri…" at bounding box center [330, 194] width 59 height 12
type input "_____"
click at [467, 194] on input "_____" at bounding box center [474, 194] width 59 height 12
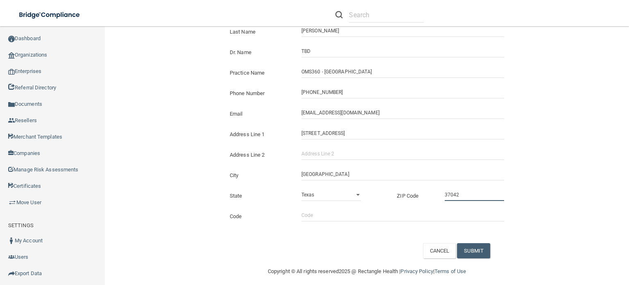
type input "37042"
click at [324, 216] on input "Code" at bounding box center [402, 215] width 203 height 12
type input "aaoms"
click at [475, 249] on button "SUBMIT" at bounding box center [473, 250] width 33 height 15
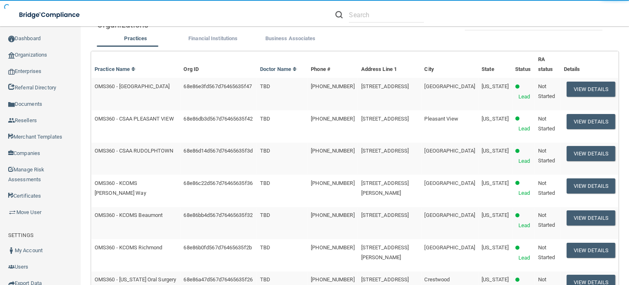
scroll to position [98, 0]
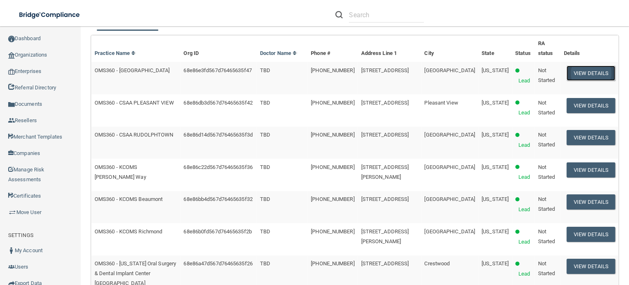
click at [567, 81] on button "View Details" at bounding box center [591, 73] width 48 height 15
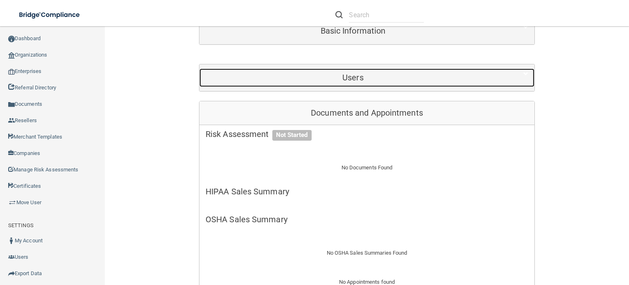
click at [382, 70] on div "Users" at bounding box center [352, 77] width 307 height 18
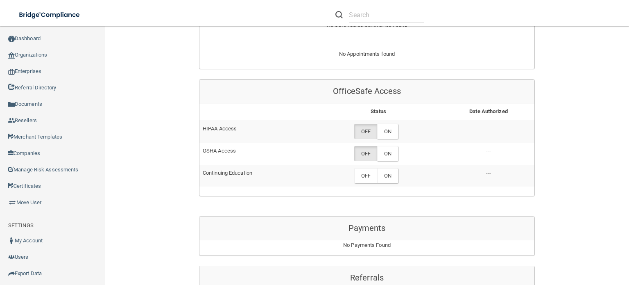
scroll to position [466, 0]
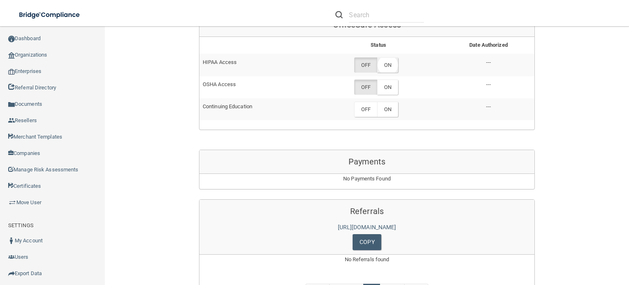
click at [393, 57] on label "ON" at bounding box center [387, 64] width 21 height 15
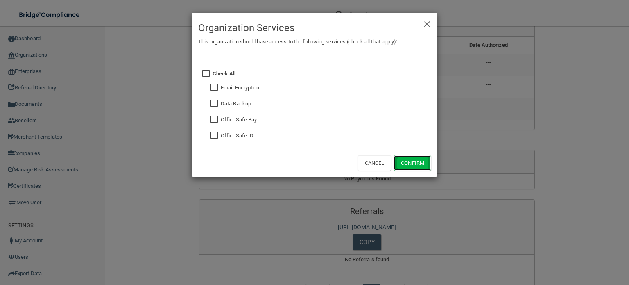
click at [405, 161] on button "Confirm" at bounding box center [412, 162] width 37 height 15
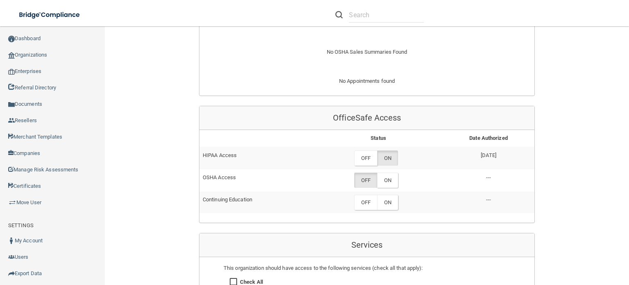
scroll to position [368, 0]
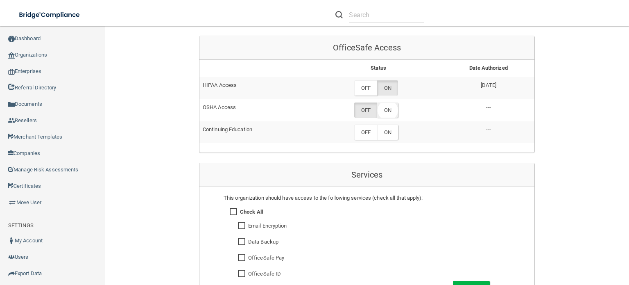
click at [390, 106] on label "ON" at bounding box center [387, 109] width 21 height 15
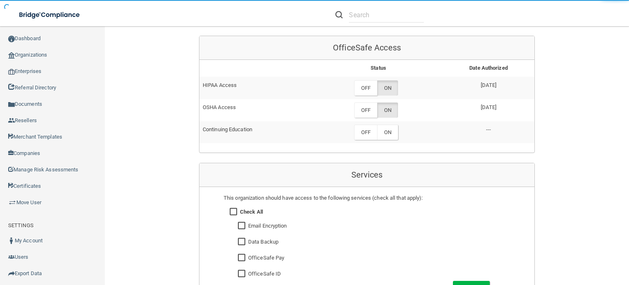
scroll to position [573, 0]
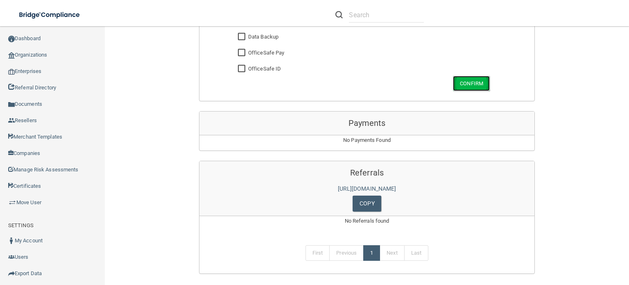
click at [466, 81] on button "Confirm" at bounding box center [471, 83] width 37 height 15
